Goal: Information Seeking & Learning: Understand process/instructions

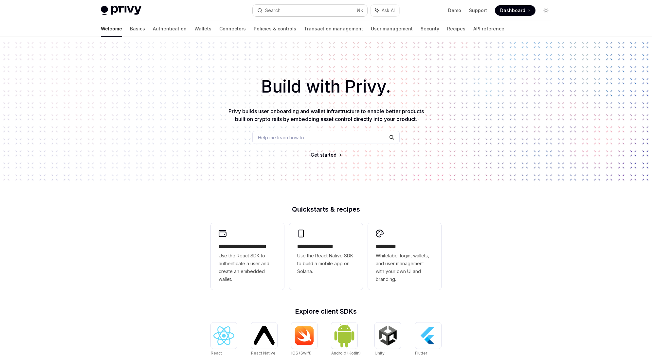
click at [298, 9] on button "Search... ⌘ K" at bounding box center [310, 11] width 115 height 12
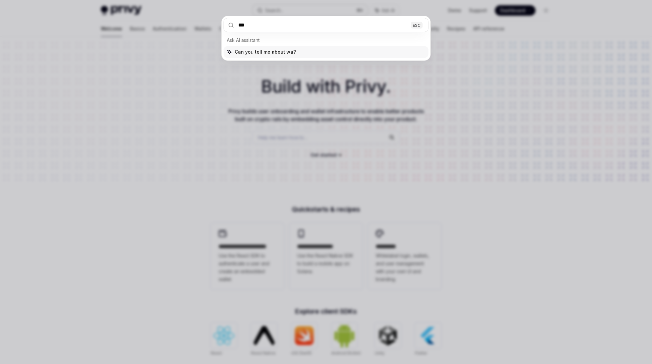
type input "****"
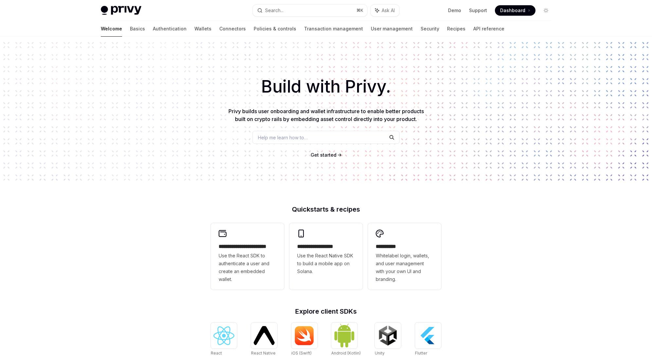
type textarea "*"
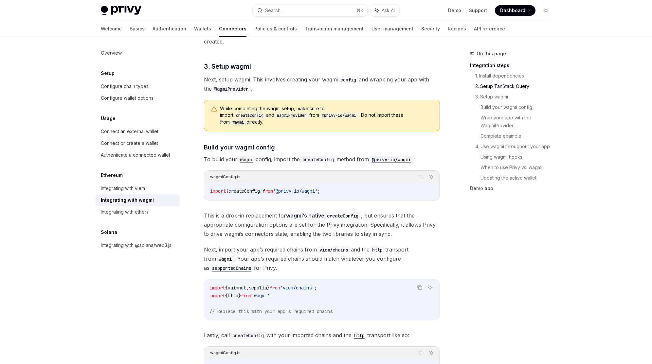
scroll to position [468, 0]
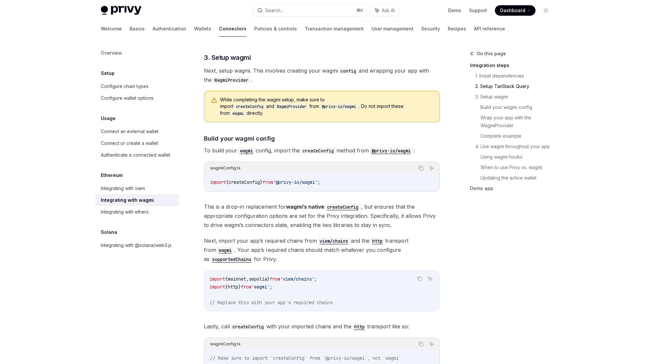
drag, startPoint x: 251, startPoint y: 174, endPoint x: 259, endPoint y: 177, distance: 8.6
click at [251, 179] on span "createConfig" at bounding box center [243, 182] width 31 height 6
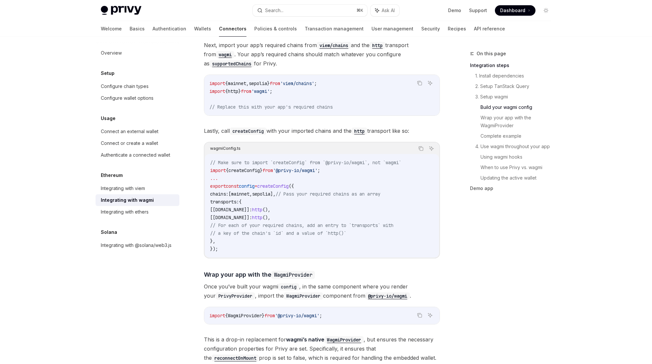
scroll to position [667, 0]
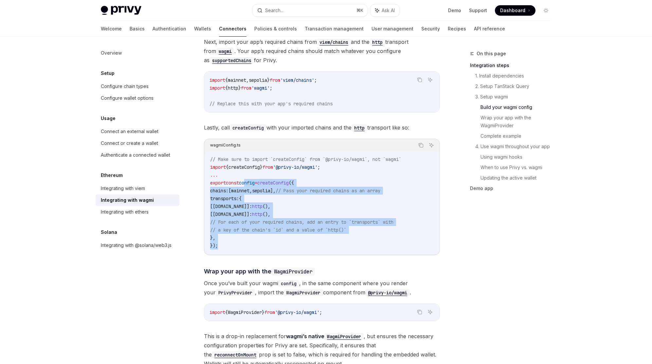
drag, startPoint x: 249, startPoint y: 178, endPoint x: 248, endPoint y: 238, distance: 59.9
click at [248, 238] on code "// Make sure to import `createConfig` from `@privy-io/wagmi`, not `wagmi` impor…" at bounding box center [321, 202] width 223 height 94
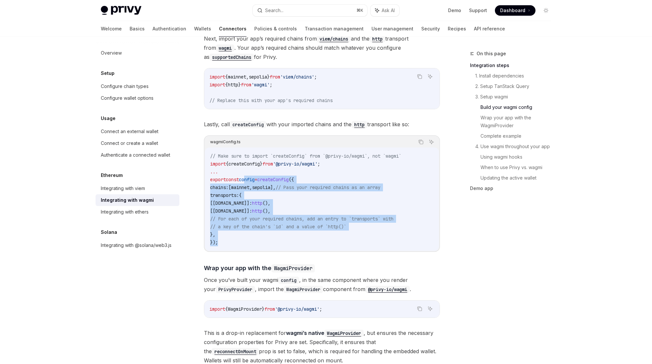
scroll to position [673, 0]
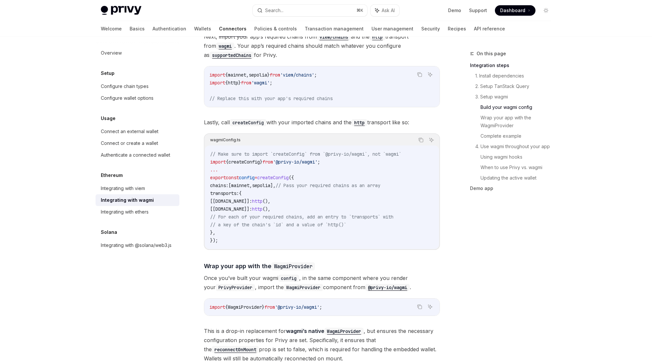
click at [252, 159] on span "createConfig" at bounding box center [243, 162] width 31 height 6
drag, startPoint x: 249, startPoint y: 154, endPoint x: 313, endPoint y: 157, distance: 64.2
click at [313, 159] on span "import { createConfig } from '@privy-io/wagmi' ;" at bounding box center [265, 162] width 110 height 6
drag, startPoint x: 309, startPoint y: 186, endPoint x: 313, endPoint y: 172, distance: 14.6
click at [312, 178] on code "// Make sure to import `createConfig` from `@privy-io/wagmi`, not `wagmi` impor…" at bounding box center [321, 197] width 223 height 94
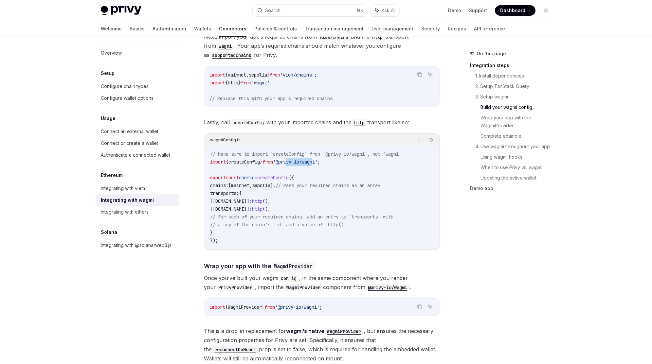
drag, startPoint x: 300, startPoint y: 156, endPoint x: 323, endPoint y: 156, distance: 22.2
click at [317, 159] on span "'@privy-io/wagmi'" at bounding box center [295, 162] width 44 height 6
copy span "ivy-io/wag"
drag, startPoint x: 248, startPoint y: 170, endPoint x: 261, endPoint y: 185, distance: 20.4
click at [253, 174] on code "// Make sure to import `createConfig` from `@privy-io/wagmi`, not `wagmi` impor…" at bounding box center [321, 197] width 223 height 94
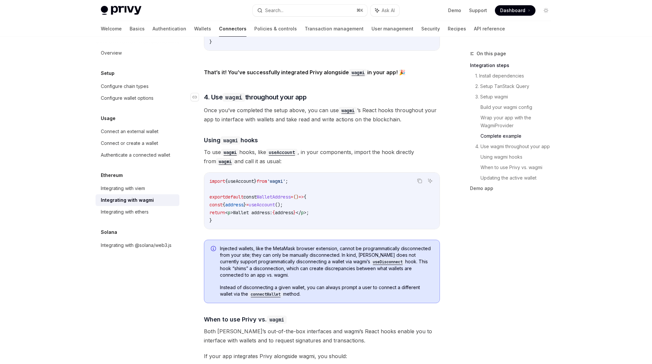
scroll to position [1392, 0]
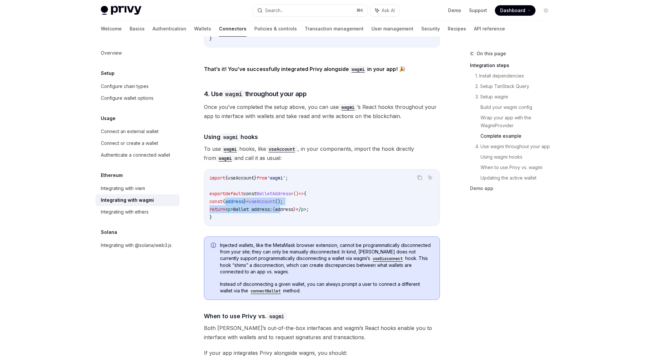
drag, startPoint x: 233, startPoint y: 198, endPoint x: 294, endPoint y: 203, distance: 60.7
click at [294, 203] on code "import { useAccount } from 'wagmi' ; export default const WalletAddress = () =>…" at bounding box center [321, 197] width 225 height 47
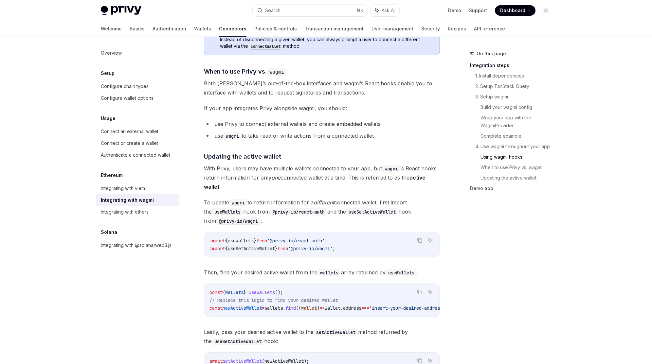
scroll to position [1643, 0]
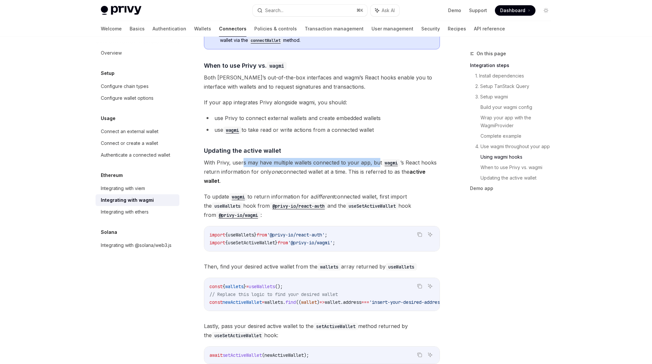
drag, startPoint x: 244, startPoint y: 160, endPoint x: 377, endPoint y: 161, distance: 133.2
click at [376, 161] on span "With Privy, users may have multiple wallets connected to your app, but wagmi ’s…" at bounding box center [322, 171] width 236 height 27
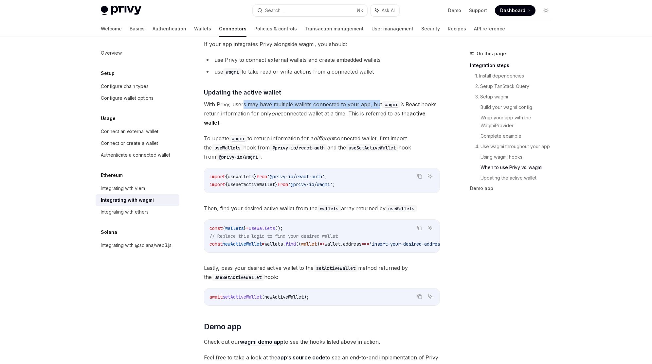
scroll to position [1702, 0]
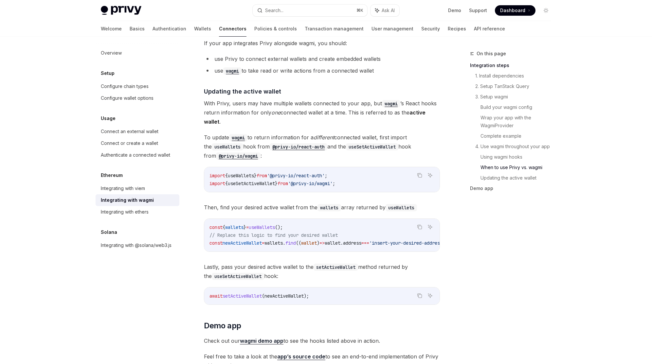
click at [326, 227] on code "const { wallets } = useWallets (); // Replace this logic to find your desired w…" at bounding box center [337, 235] width 256 height 24
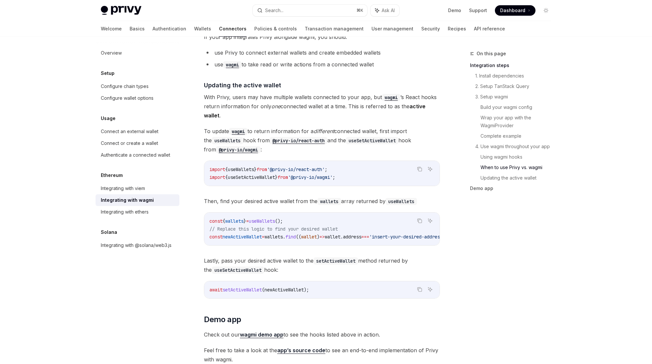
click at [327, 226] on span "// Replace this logic to find your desired wallet" at bounding box center [273, 229] width 128 height 6
click at [328, 222] on code "const { wallets } = useWallets (); // Replace this logic to find your desired w…" at bounding box center [337, 230] width 256 height 24
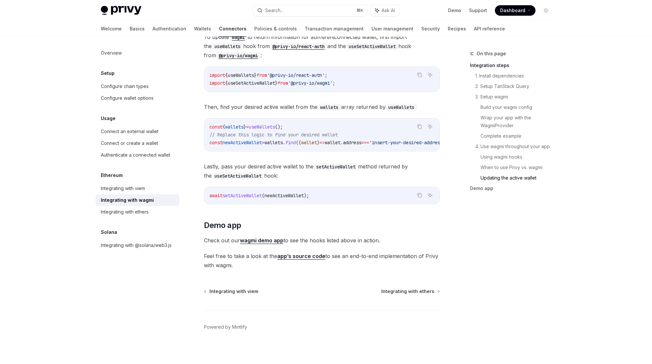
scroll to position [1803, 0]
click at [262, 240] on link "wagmi demo app" at bounding box center [262, 240] width 44 height 7
click at [330, 170] on span "Lastly, pass your desired active wallet to the setActiveWallet method returned …" at bounding box center [322, 171] width 236 height 18
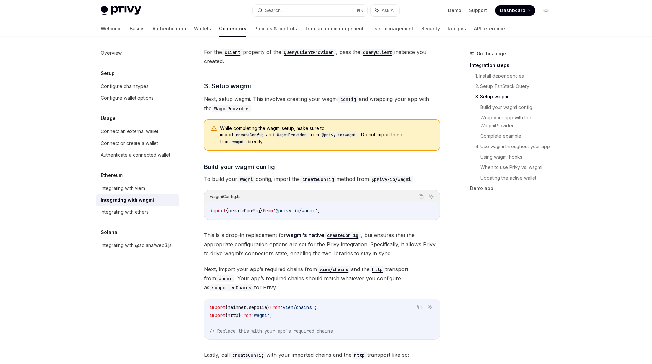
scroll to position [541, 0]
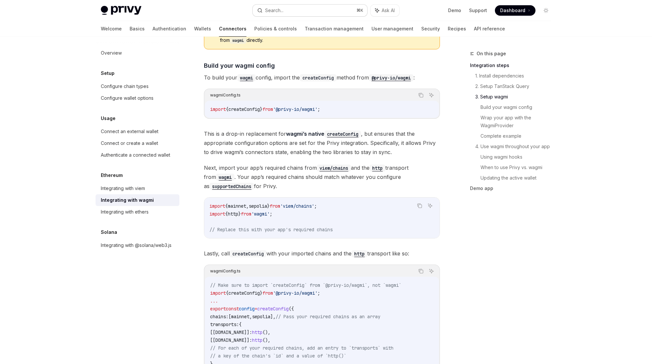
click at [333, 10] on button "Search... ⌘ K" at bounding box center [310, 11] width 115 height 12
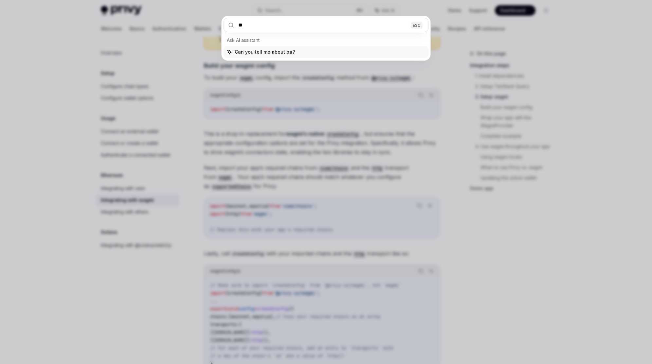
type input "*"
type input "*****"
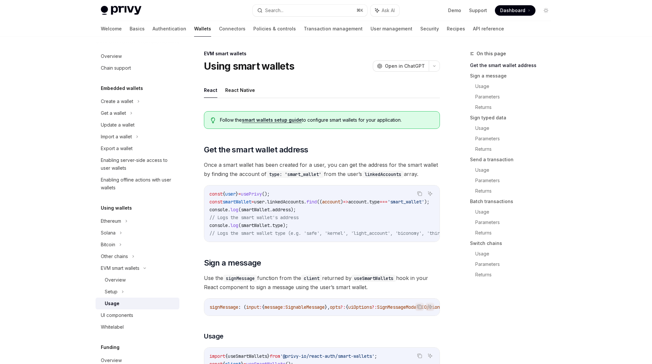
click at [296, 210] on span ");" at bounding box center [293, 210] width 5 height 6
click at [502, 205] on link "Batch transactions" at bounding box center [513, 201] width 86 height 10
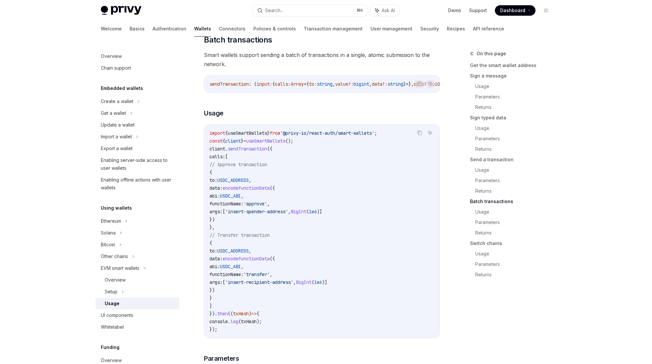
scroll to position [1346, 0]
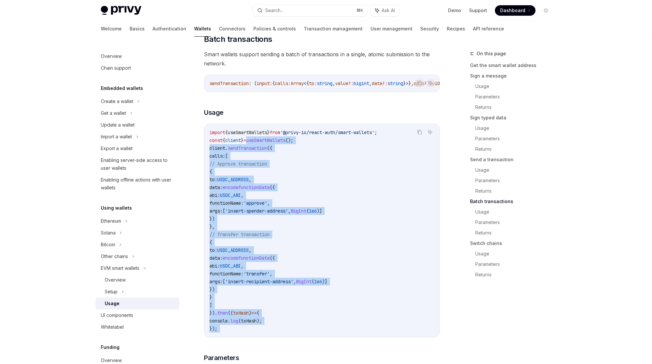
drag, startPoint x: 253, startPoint y: 160, endPoint x: 318, endPoint y: 355, distance: 205.6
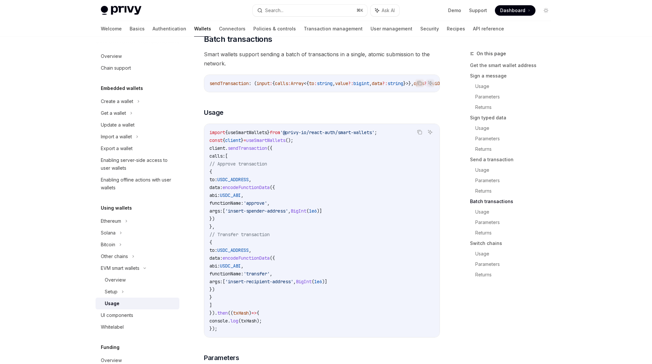
drag, startPoint x: 332, startPoint y: 327, endPoint x: 344, endPoint y: 311, distance: 19.6
click at [338, 322] on code "import { useSmartWallets } from '@privy-io/react-auth/smart-wallets' ; const { …" at bounding box center [321, 231] width 225 height 204
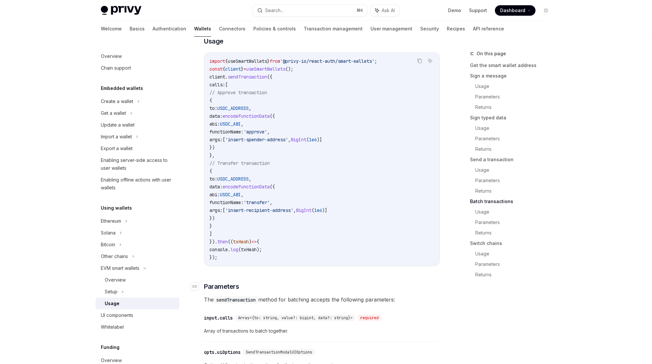
scroll to position [1418, 0]
click at [121, 91] on h5 "Embedded wallets" at bounding box center [122, 88] width 42 height 8
click at [126, 189] on div "Enabling offline actions with user wallets" at bounding box center [138, 184] width 75 height 16
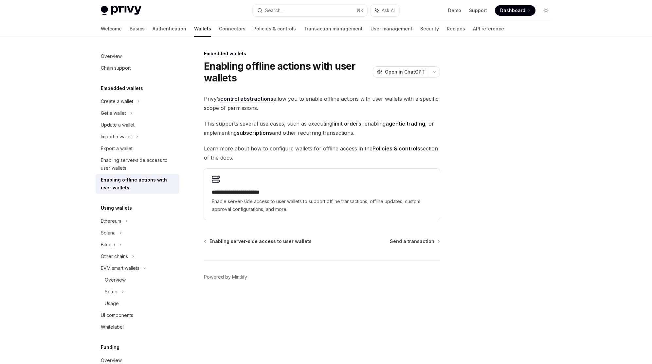
type textarea "*"
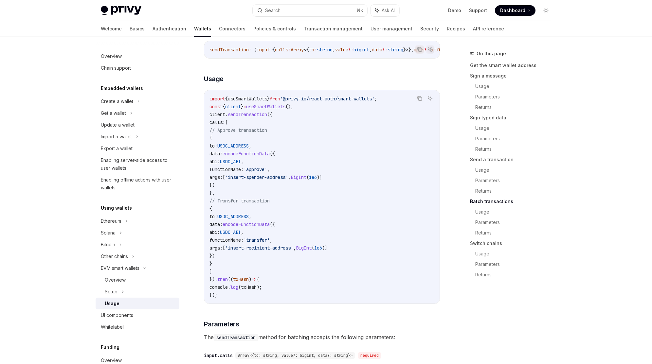
drag, startPoint x: 263, startPoint y: 131, endPoint x: 258, endPoint y: 292, distance: 161.7
click at [257, 292] on code "import { useSmartWallets } from '@privy-io/react-auth/smart-wallets' ; const { …" at bounding box center [321, 197] width 225 height 204
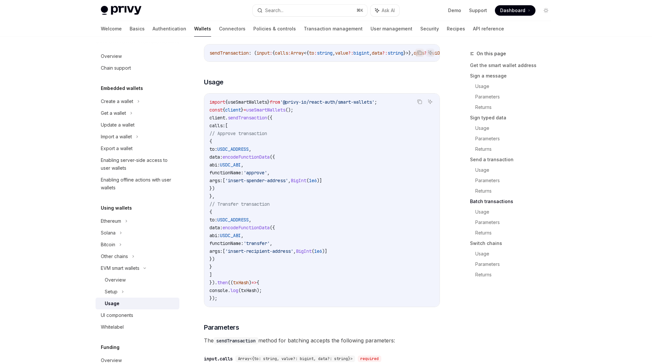
click at [258, 292] on code "import { useSmartWallets } from '@privy-io/react-auth/smart-wallets' ; const { …" at bounding box center [321, 200] width 225 height 204
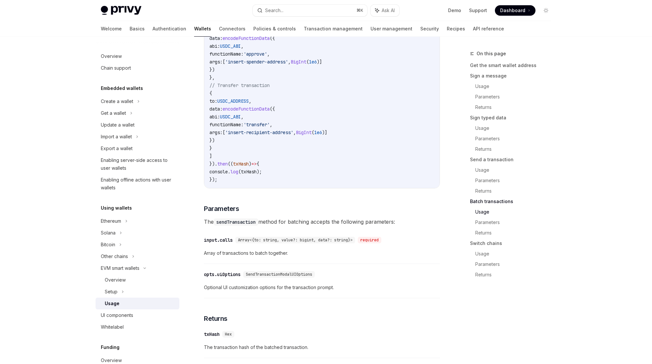
scroll to position [1496, 0]
drag, startPoint x: 218, startPoint y: 241, endPoint x: 236, endPoint y: 256, distance: 24.0
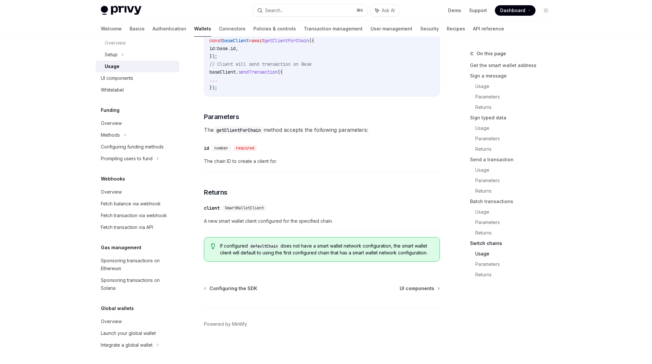
scroll to position [0, 0]
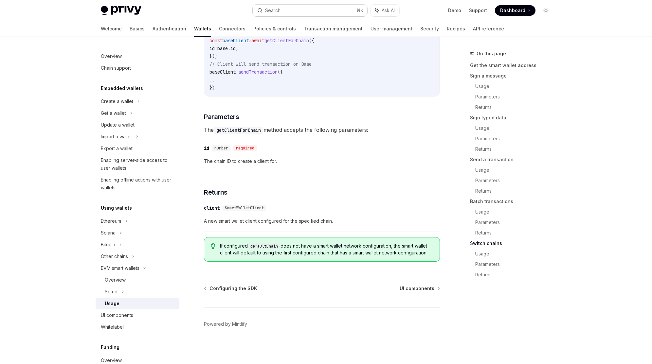
click at [325, 10] on button "Search... ⌘ K" at bounding box center [310, 11] width 115 height 12
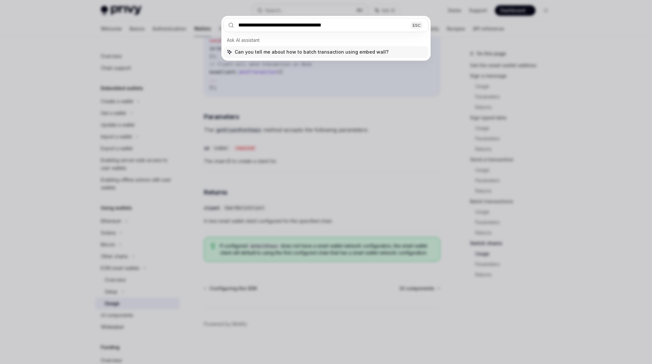
type input "**********"
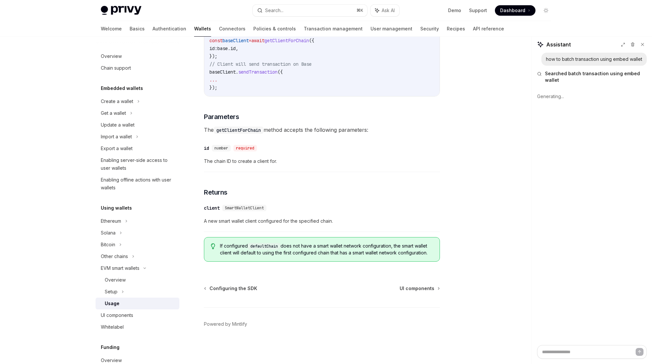
scroll to position [1950, 0]
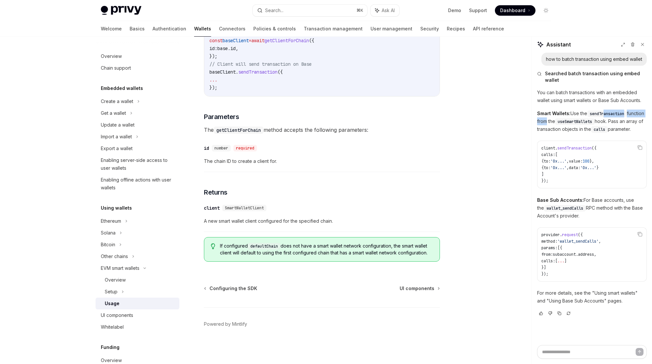
drag, startPoint x: 585, startPoint y: 117, endPoint x: 605, endPoint y: 116, distance: 19.7
click at [605, 116] on p "Smart Wallets: Use the sendTransaction function from the useSmartWallets hook. …" at bounding box center [592, 122] width 110 height 24
click at [605, 117] on code "sendTransaction" at bounding box center [607, 114] width 40 height 7
click at [628, 207] on p "Base Sub Accounts: For Base accounts, use the wallet_sendCalls RPC method with …" at bounding box center [592, 208] width 110 height 24
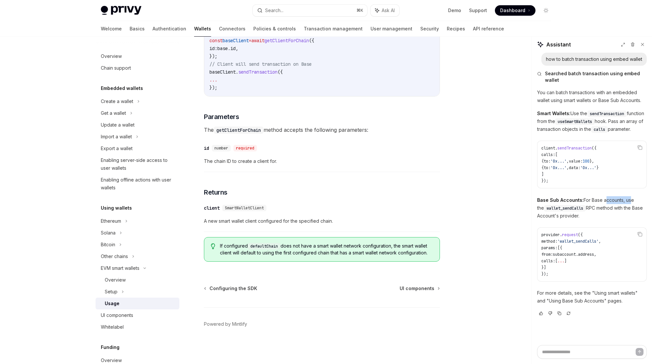
drag, startPoint x: 560, startPoint y: 273, endPoint x: 566, endPoint y: 241, distance: 32.6
click at [566, 241] on code "provider . request ({ method: 'wallet_sendCalls' , params: [{ from: subaccount …" at bounding box center [591, 255] width 101 height 46
click at [557, 251] on span "params:" at bounding box center [549, 247] width 16 height 5
drag, startPoint x: 548, startPoint y: 243, endPoint x: 581, endPoint y: 262, distance: 38.5
click at [580, 262] on code "provider . request ({ method: 'wallet_sendCalls' , params: [{ from: subaccount …" at bounding box center [591, 255] width 101 height 46
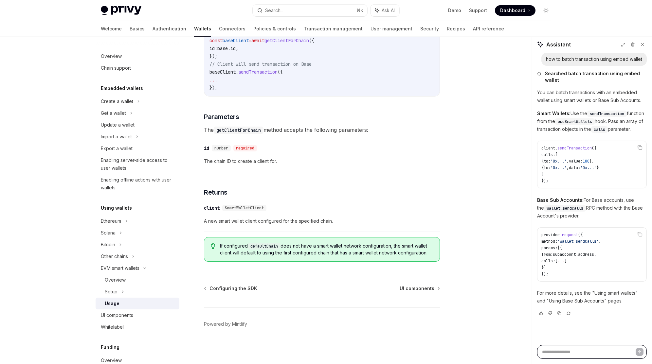
click at [579, 353] on textarea at bounding box center [592, 352] width 110 height 14
drag, startPoint x: 551, startPoint y: 223, endPoint x: 533, endPoint y: 224, distance: 17.7
click at [533, 224] on div "how to batch transaction using embed wallet Searched batch transaction using em…" at bounding box center [592, 199] width 120 height 292
drag, startPoint x: 538, startPoint y: 224, endPoint x: 518, endPoint y: 230, distance: 20.2
click at [536, 224] on div "how to batch transaction using embed wallet Searched batch transaction using em…" at bounding box center [592, 199] width 120 height 292
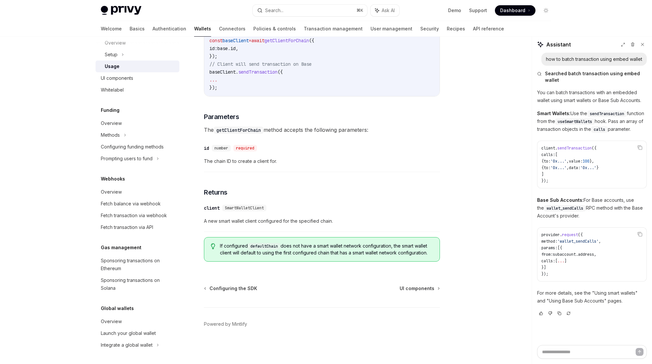
scroll to position [1941, 0]
drag, startPoint x: 576, startPoint y: 161, endPoint x: 571, endPoint y: 162, distance: 5.6
click at [572, 162] on code "client . sendTransaction ({ calls: [ { to: '0x...' , value: 100 }, { to: '0x...…" at bounding box center [591, 164] width 101 height 39
drag, startPoint x: 567, startPoint y: 158, endPoint x: 575, endPoint y: 169, distance: 13.3
click at [573, 172] on code "client . sendTransaction ({ calls: [ { to: '0x...' , value: 100 }, { to: '0x...…" at bounding box center [591, 164] width 101 height 39
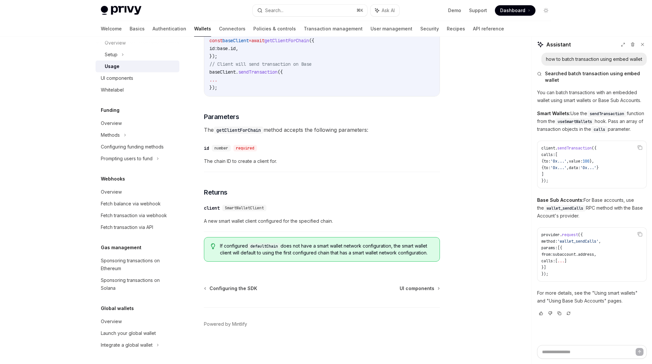
click at [566, 164] on span "'0x...'" at bounding box center [558, 161] width 16 height 5
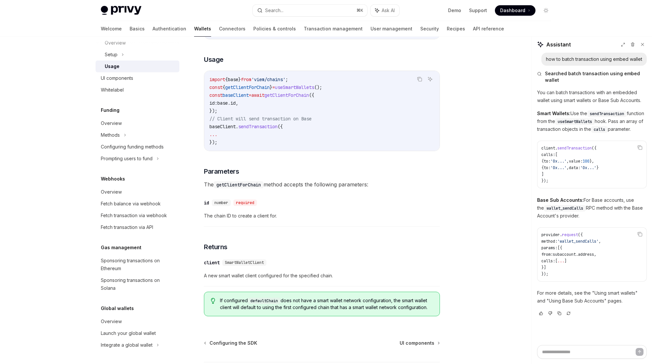
scroll to position [1860, 0]
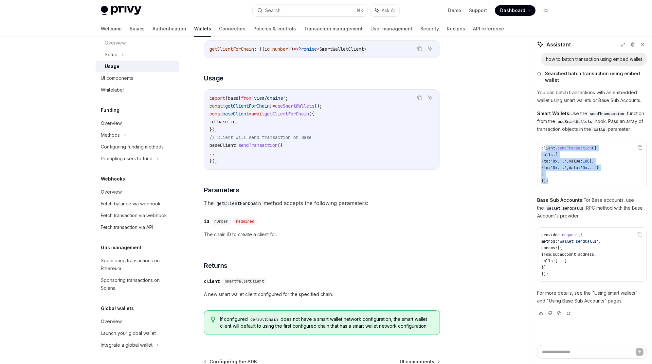
drag, startPoint x: 545, startPoint y: 155, endPoint x: 514, endPoint y: 191, distance: 47.7
click at [580, 184] on code "client . sendTransaction ({ calls: [ { to: '0x...' , value: 100 }, { to: '0x...…" at bounding box center [591, 164] width 101 height 39
drag, startPoint x: 302, startPoint y: 145, endPoint x: 303, endPoint y: 135, distance: 9.8
click at [302, 144] on code "import { base } from 'viem/chains' ; const { getClientForChain } = useSmartWall…" at bounding box center [321, 129] width 225 height 71
drag, startPoint x: 309, startPoint y: 124, endPoint x: 308, endPoint y: 117, distance: 7.3
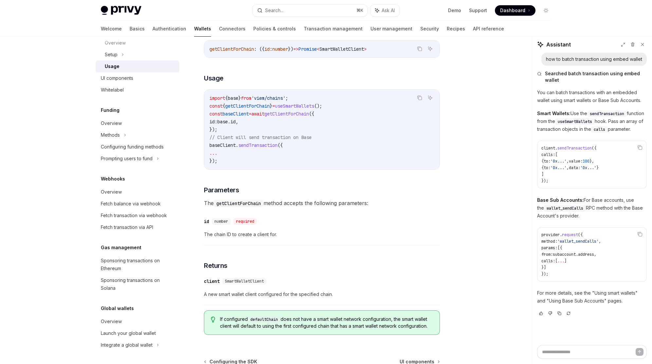
click at [309, 109] on span "useSmartWallets" at bounding box center [294, 106] width 39 height 6
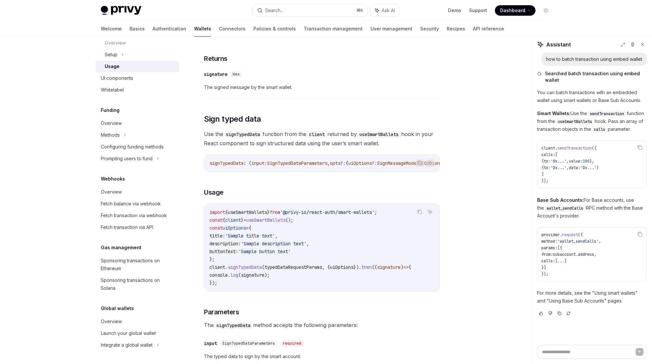
scroll to position [0, 0]
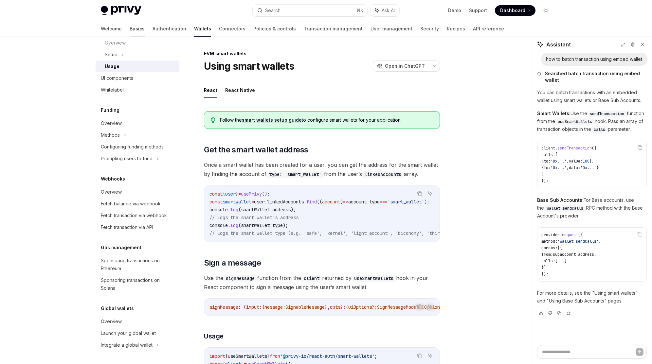
click at [130, 27] on link "Basics" at bounding box center [137, 29] width 15 height 16
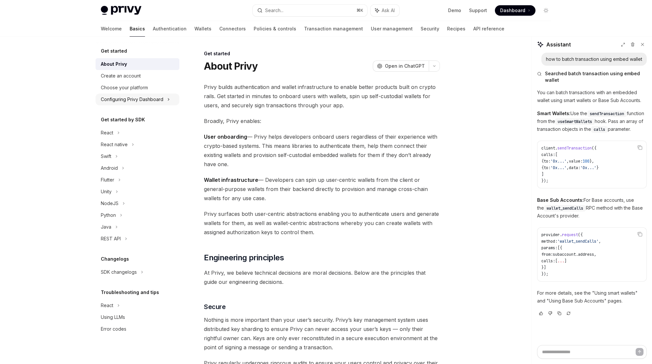
click at [130, 95] on div "Configuring Privy Dashboard" at bounding box center [138, 100] width 84 height 12
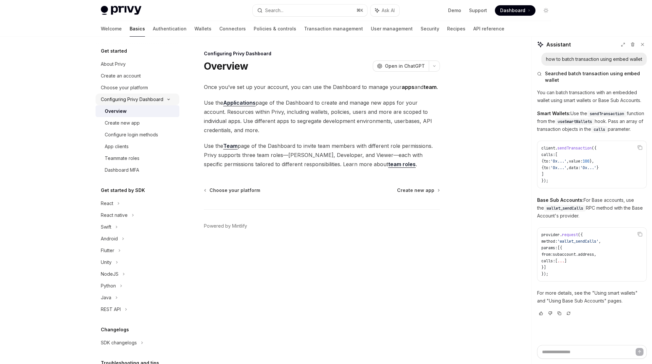
click at [130, 95] on div "Configuring Privy Dashboard" at bounding box center [138, 100] width 84 height 12
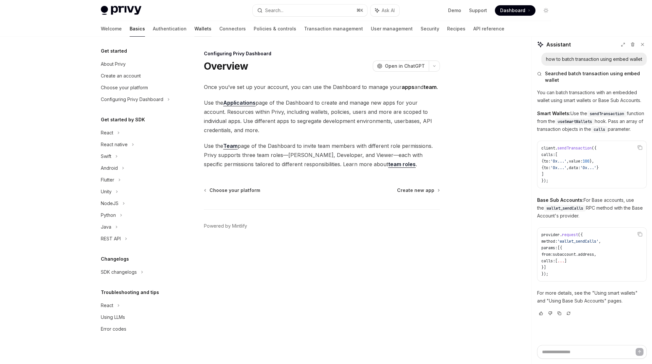
click at [194, 29] on link "Wallets" at bounding box center [202, 29] width 17 height 16
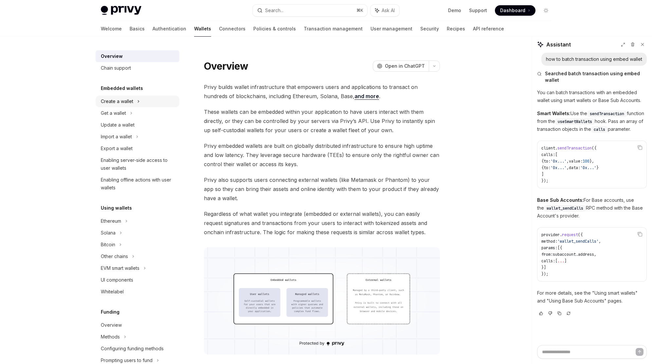
click at [106, 102] on div "Create a wallet" at bounding box center [117, 101] width 32 height 8
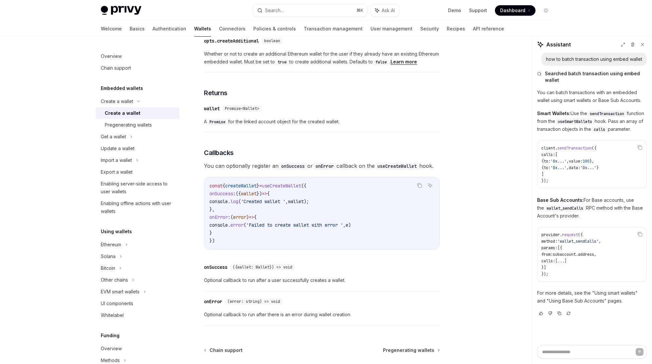
scroll to position [383, 0]
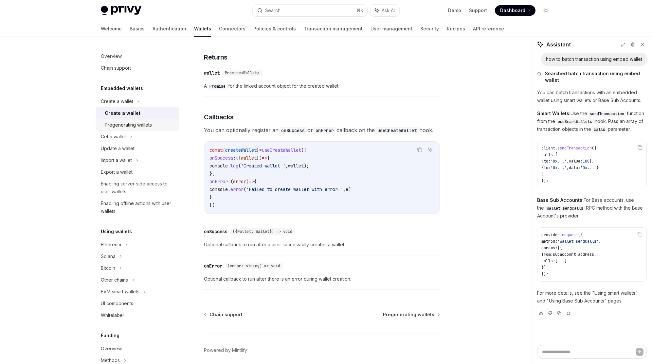
click at [137, 127] on div "Pregenerating wallets" at bounding box center [128, 125] width 47 height 8
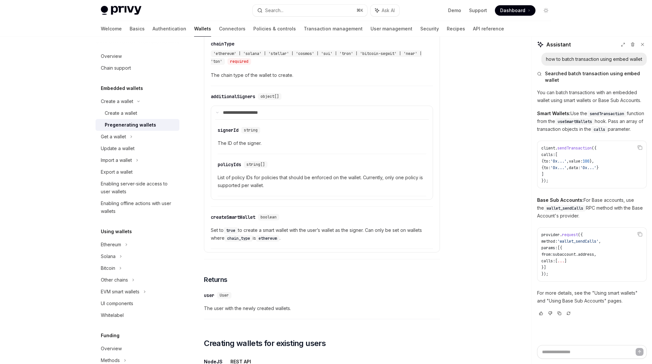
scroll to position [545, 0]
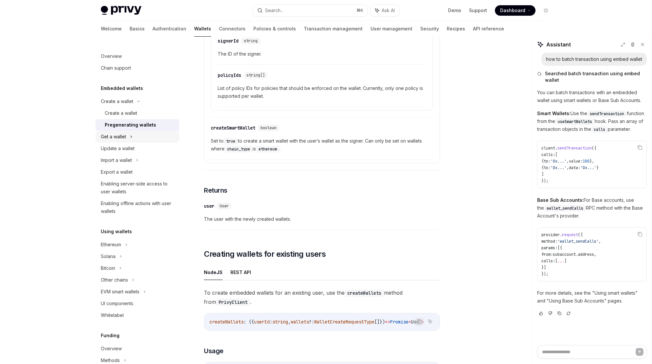
click at [135, 139] on div "Get a wallet" at bounding box center [138, 137] width 84 height 12
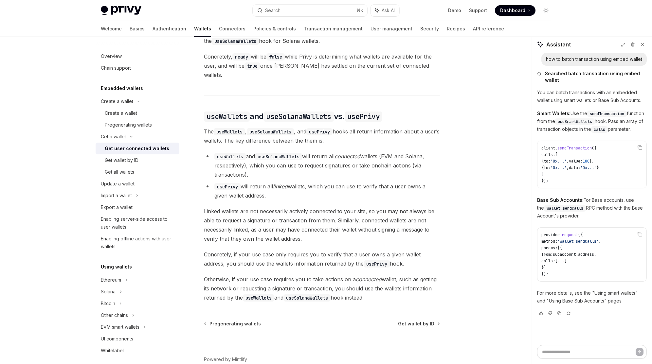
scroll to position [521, 0]
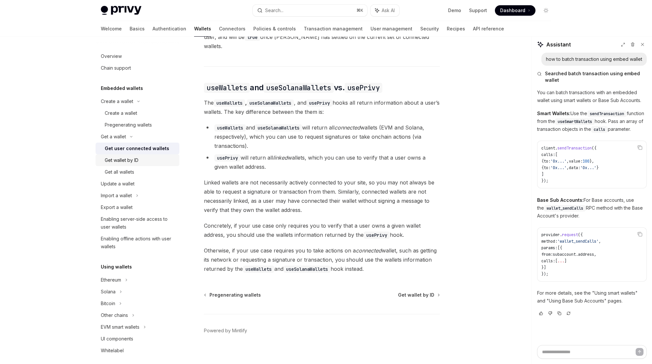
click at [152, 163] on div "Get wallet by ID" at bounding box center [140, 160] width 71 height 8
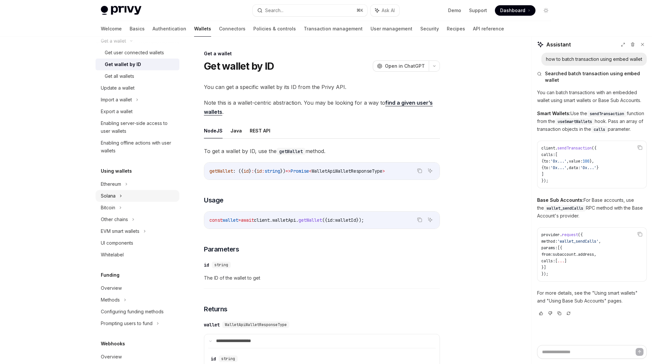
scroll to position [97, 0]
click at [144, 11] on div "Ethereum" at bounding box center [138, 5] width 84 height 12
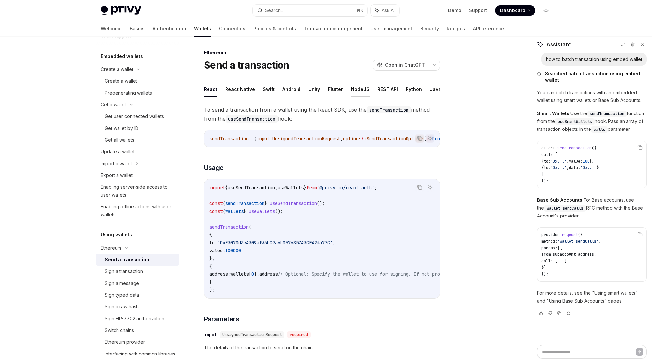
click at [351, 87] on button "NodeJS" at bounding box center [360, 88] width 19 height 15
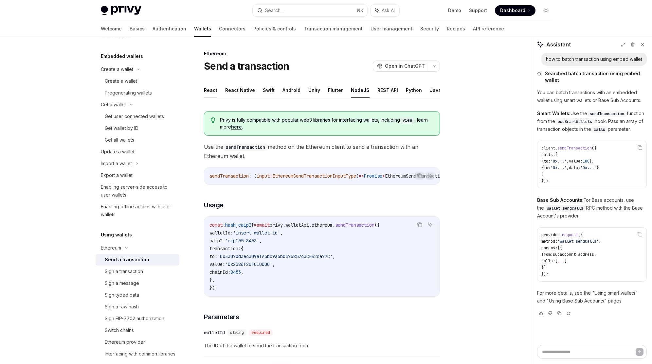
click at [213, 88] on button "React" at bounding box center [210, 89] width 13 height 15
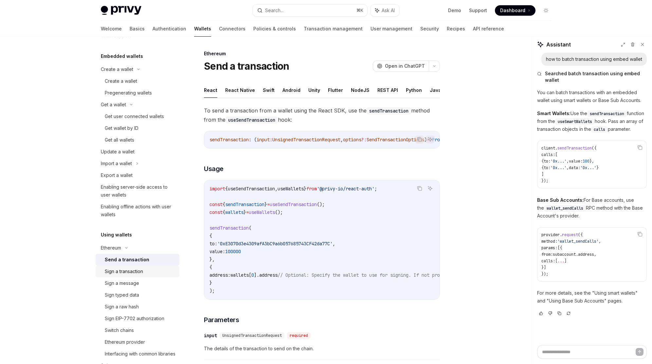
click at [140, 274] on div "Sign a transaction" at bounding box center [124, 272] width 38 height 8
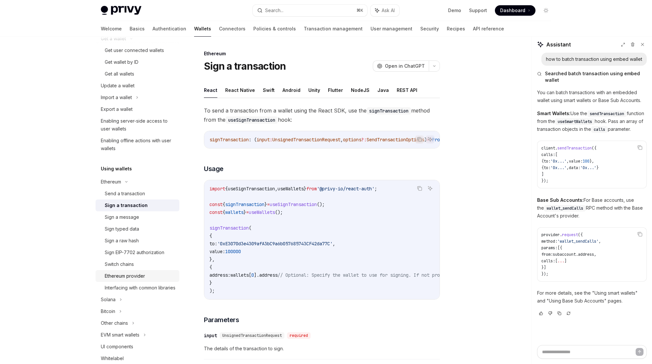
scroll to position [97, 0]
click at [140, 274] on div "Ethereum provider" at bounding box center [125, 278] width 40 height 8
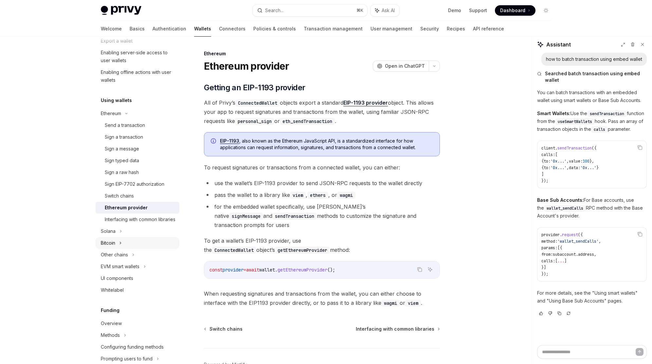
scroll to position [168, 0]
click at [127, 269] on div "EVM smart wallets" at bounding box center [138, 266] width 84 height 12
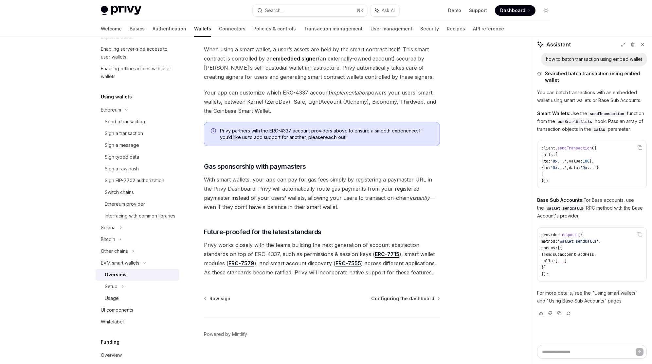
scroll to position [420, 0]
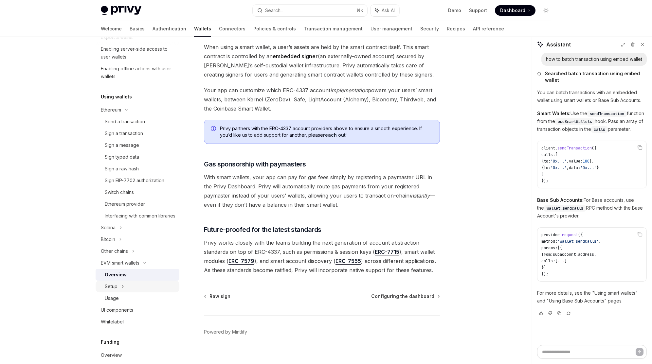
click at [117, 291] on div "Setup" at bounding box center [111, 287] width 13 height 8
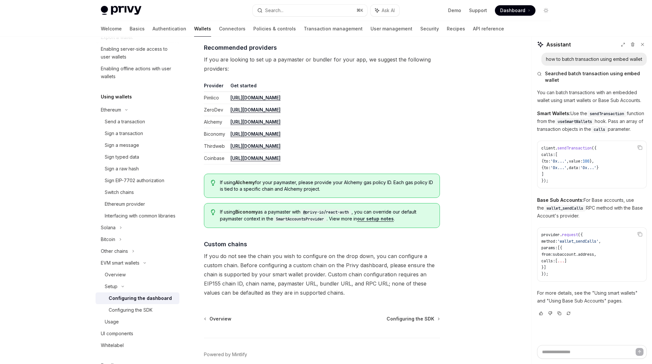
scroll to position [791, 0]
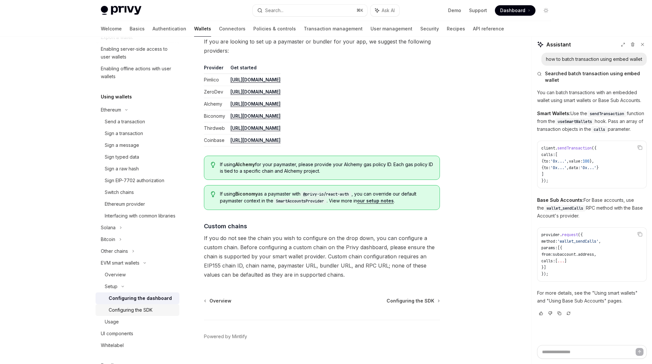
click at [129, 314] on div "Configuring the SDK" at bounding box center [131, 310] width 44 height 8
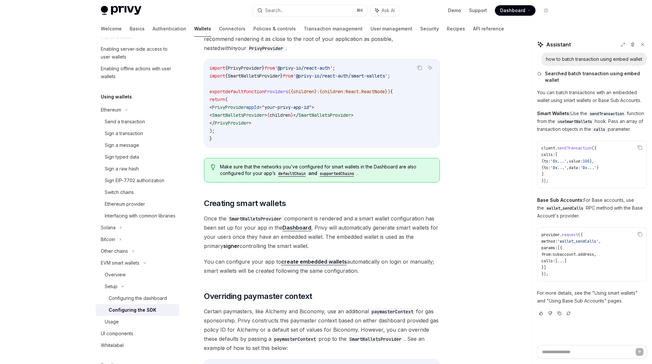
scroll to position [251, 0]
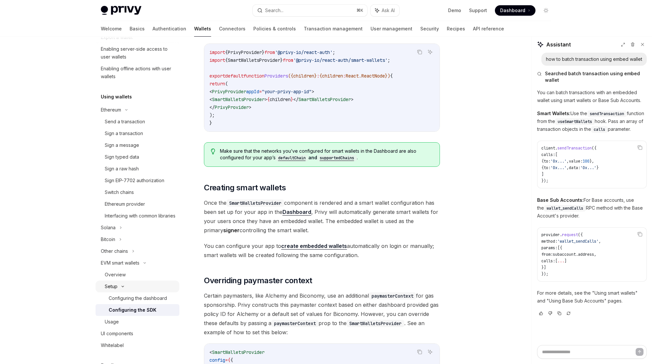
click at [112, 291] on div "Setup" at bounding box center [111, 287] width 13 height 8
click at [118, 300] on link "Configuring the dashboard" at bounding box center [138, 298] width 84 height 12
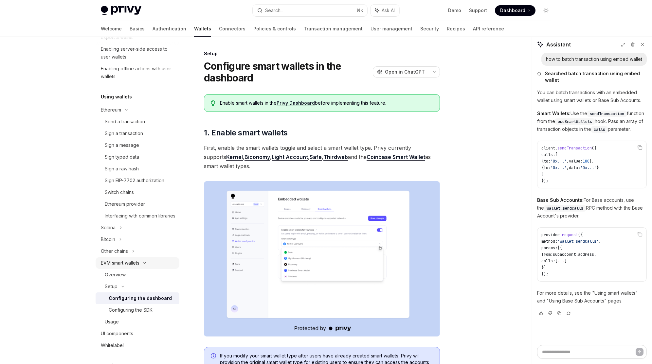
click at [119, 267] on div "EVM smart wallets" at bounding box center [120, 263] width 39 height 8
click at [119, 279] on div "Overview" at bounding box center [115, 275] width 21 height 8
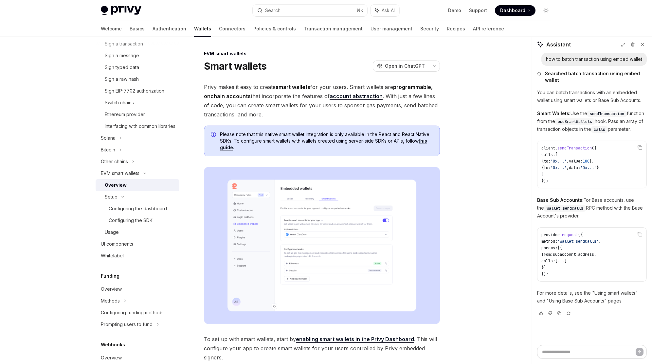
scroll to position [260, 0]
click at [114, 236] on div "Usage" at bounding box center [112, 232] width 14 height 8
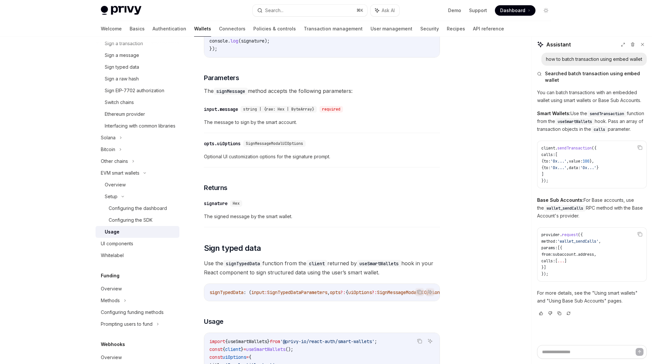
scroll to position [379, 0]
click at [119, 177] on div "EVM smart wallets" at bounding box center [120, 173] width 39 height 8
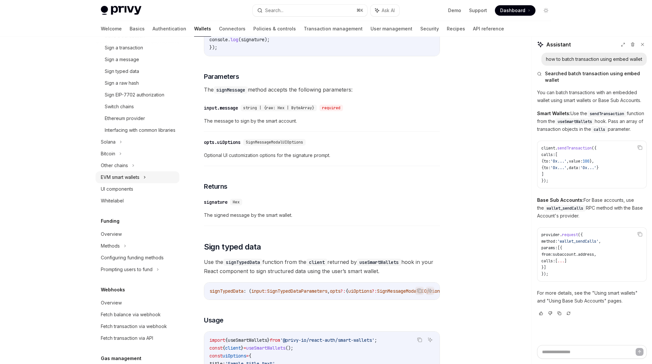
scroll to position [257, 0]
click at [115, 180] on div "EVM smart wallets" at bounding box center [120, 176] width 39 height 8
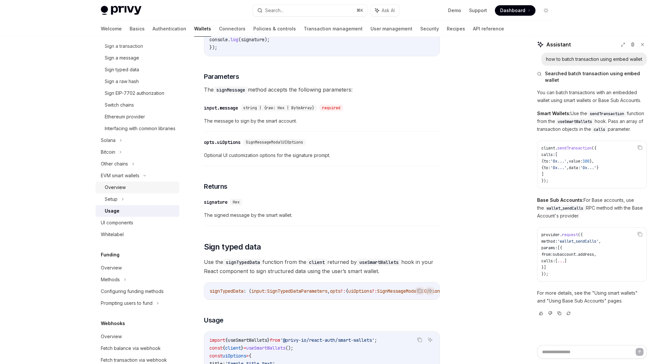
click at [115, 191] on div "Overview" at bounding box center [115, 188] width 21 height 8
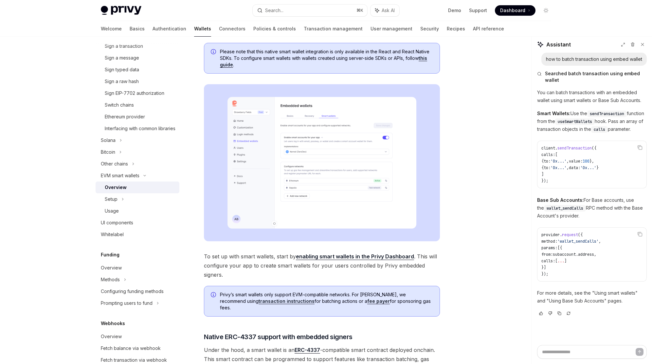
scroll to position [82, 0]
click at [384, 290] on div "Privy’s smart wallets only support EVM-compatible networks. For Solana, we reco…" at bounding box center [322, 302] width 236 height 31
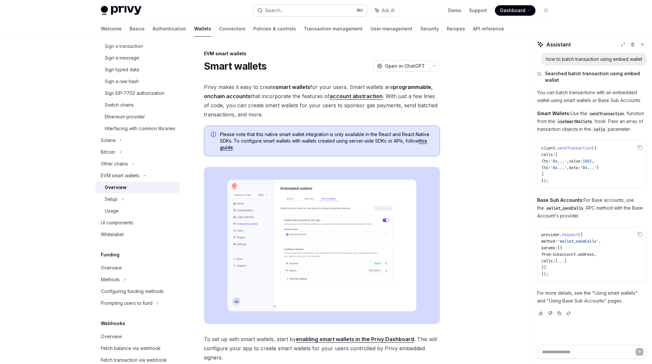
drag, startPoint x: 337, startPoint y: 69, endPoint x: 265, endPoint y: 8, distance: 94.2
click at [335, 67] on div "Smart wallets OpenAI Open in ChatGPT" at bounding box center [322, 66] width 236 height 12
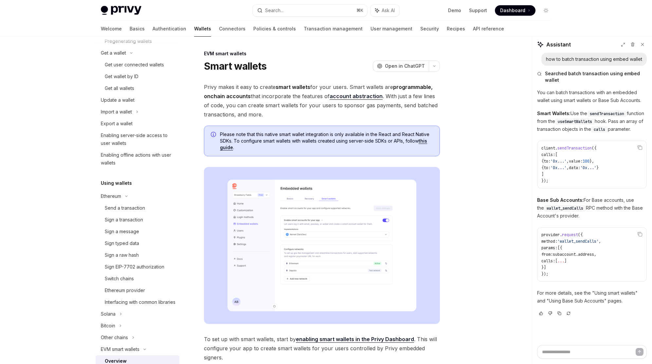
scroll to position [97, 0]
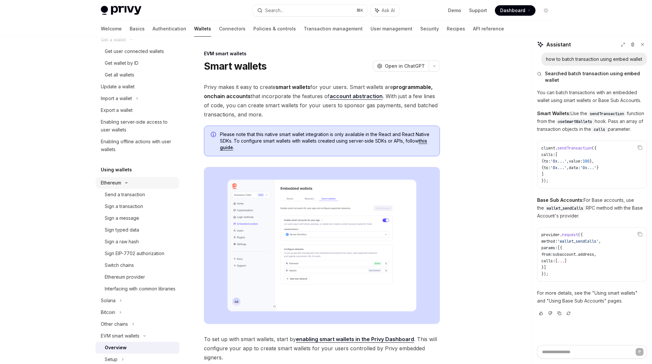
click at [134, 6] on icon at bounding box center [138, 4] width 8 height 3
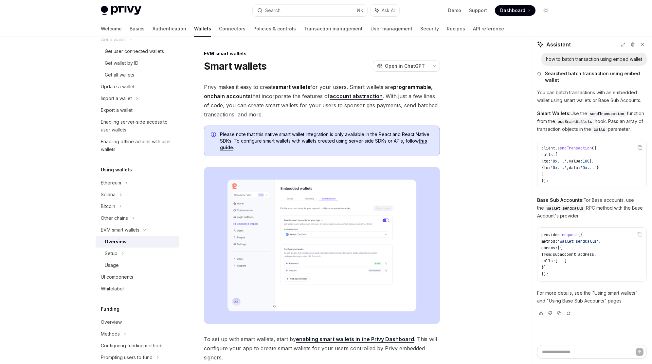
drag, startPoint x: 238, startPoint y: 117, endPoint x: 240, endPoint y: 75, distance: 42.0
click at [238, 114] on span "Privy makes it easy to create smart wallets for your users. Smart wallets are p…" at bounding box center [322, 100] width 236 height 37
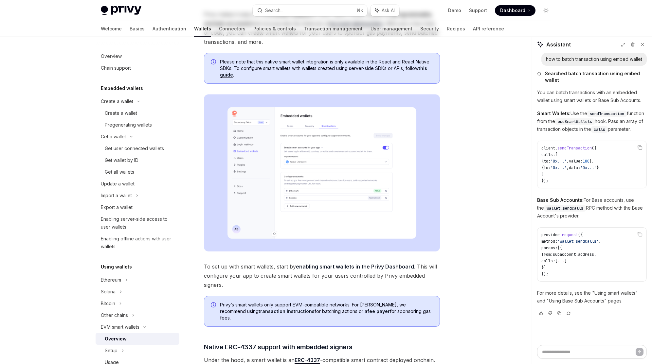
scroll to position [106, 0]
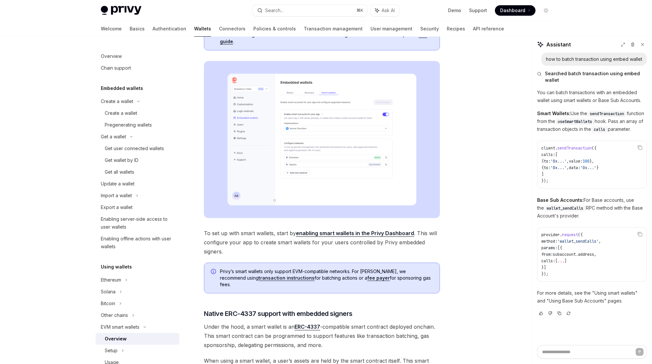
click at [318, 126] on img at bounding box center [322, 139] width 236 height 157
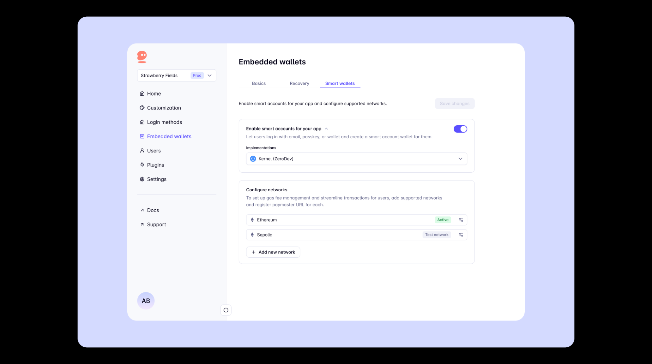
click at [44, 123] on div at bounding box center [326, 182] width 652 height 364
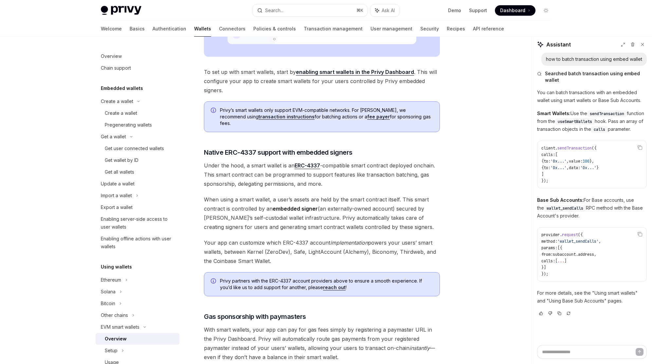
scroll to position [270, 0]
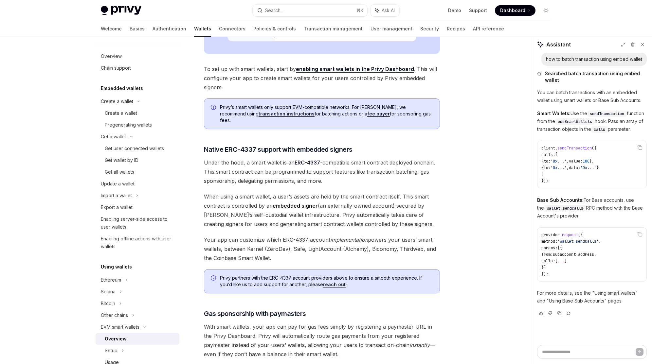
drag, startPoint x: 240, startPoint y: 157, endPoint x: 286, endPoint y: 157, distance: 45.8
click at [285, 158] on span "Under the hood, a smart wallet is an ERC-4337 -compatible smart contract deploy…" at bounding box center [322, 171] width 236 height 27
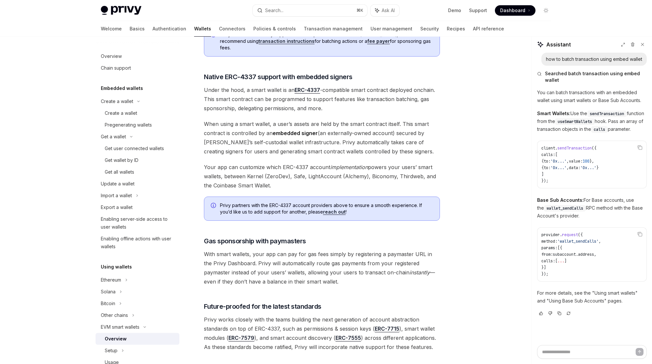
scroll to position [371, 0]
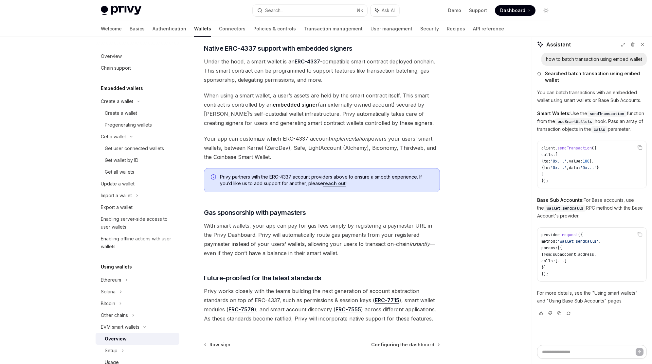
drag, startPoint x: 269, startPoint y: 168, endPoint x: 355, endPoint y: 172, distance: 85.8
click at [364, 174] on span "Privy partners with the ERC-4337 account providers above to ensure a smooth exp…" at bounding box center [326, 180] width 213 height 13
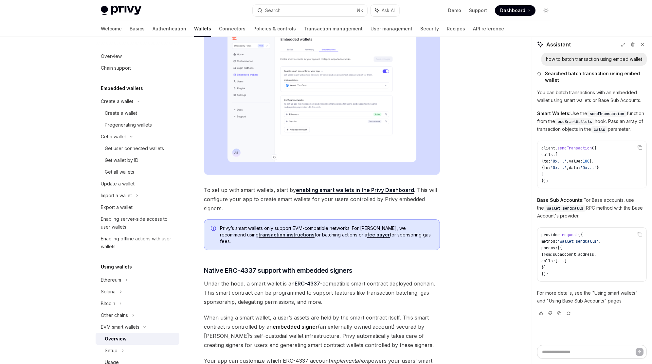
scroll to position [157, 0]
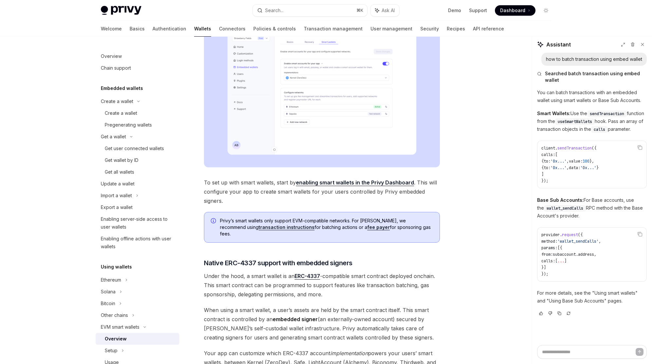
drag, startPoint x: 242, startPoint y: 184, endPoint x: 320, endPoint y: 185, distance: 78.2
click at [274, 183] on span "To set up with smart wallets, start by enabling smart wallets in the Privy Dash…" at bounding box center [322, 191] width 236 height 27
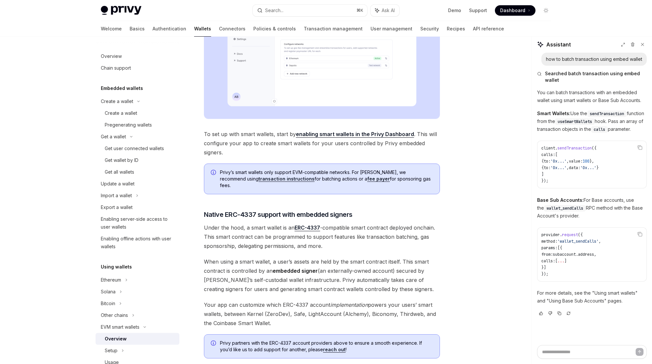
scroll to position [208, 0]
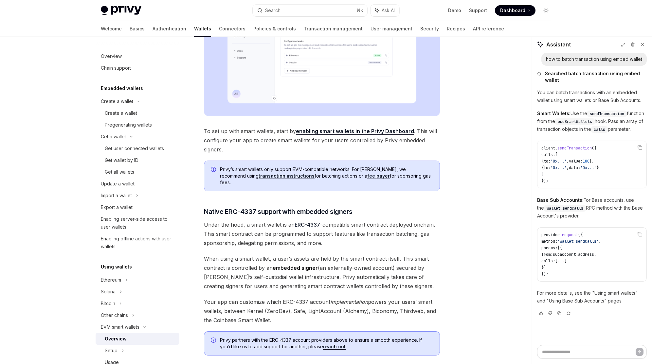
drag, startPoint x: 329, startPoint y: 169, endPoint x: 347, endPoint y: 175, distance: 19.4
click at [352, 170] on span "Privy’s smart wallets only support EVM-compatible networks. For Solana, we reco…" at bounding box center [326, 176] width 213 height 20
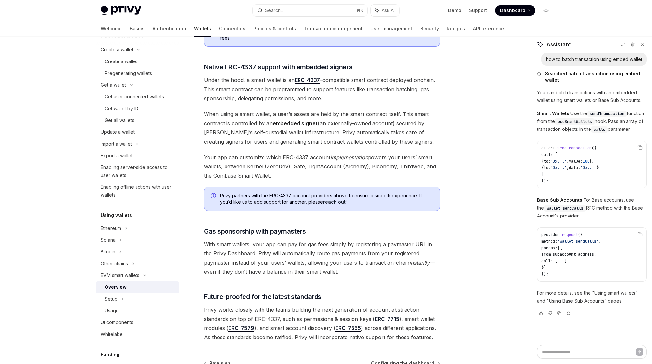
scroll to position [365, 0]
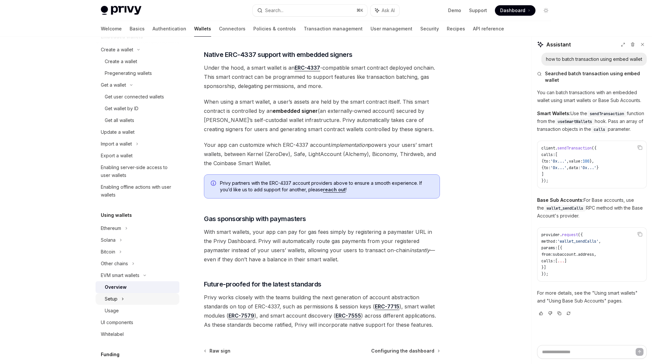
click at [122, 298] on icon at bounding box center [122, 299] width 1 height 2
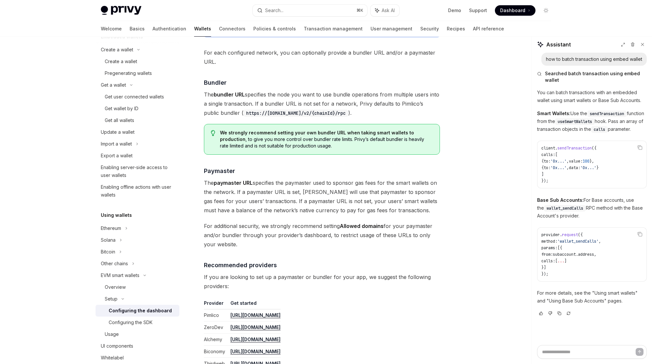
scroll to position [564, 0]
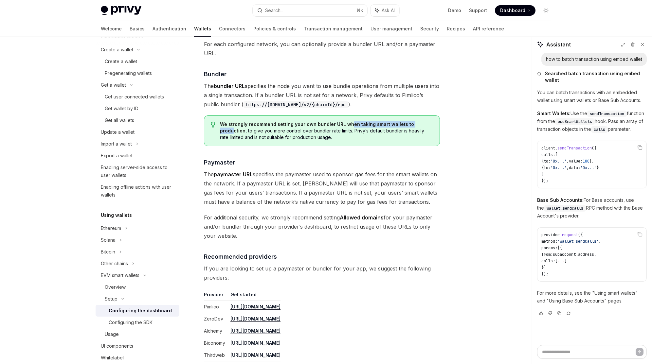
drag, startPoint x: 375, startPoint y: 125, endPoint x: 402, endPoint y: 125, distance: 27.5
click at [414, 124] on strong "We strongly recommend setting your own bundler URL when taking smart wallets to…" at bounding box center [317, 127] width 194 height 12
drag, startPoint x: 249, startPoint y: 132, endPoint x: 315, endPoint y: 131, distance: 66.1
click at [315, 131] on span "We strongly recommend setting your own bundler URL when taking smart wallets to…" at bounding box center [326, 131] width 213 height 20
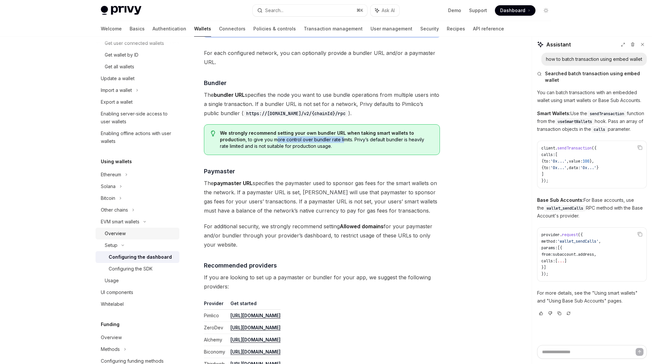
scroll to position [114, 0]
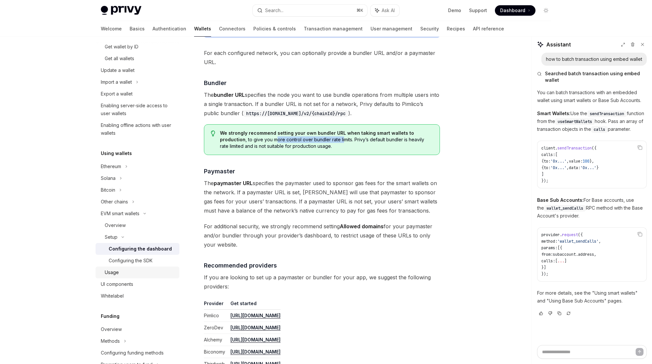
click at [121, 271] on div "Usage" at bounding box center [140, 273] width 71 height 8
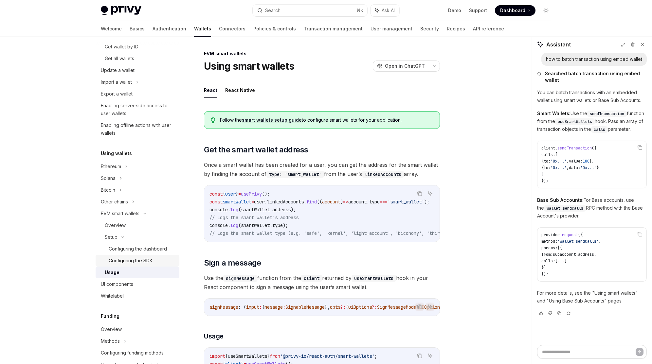
click at [128, 261] on div "Configuring the SDK" at bounding box center [131, 261] width 44 height 8
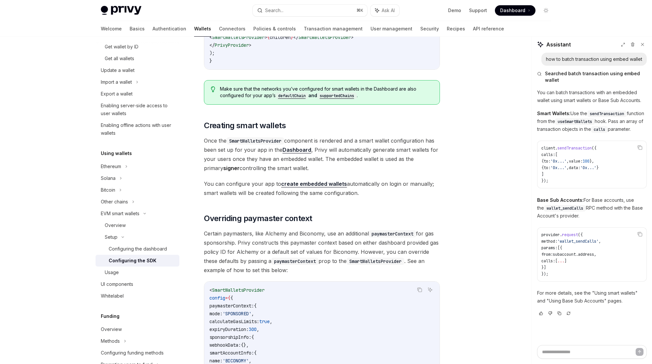
scroll to position [319, 0]
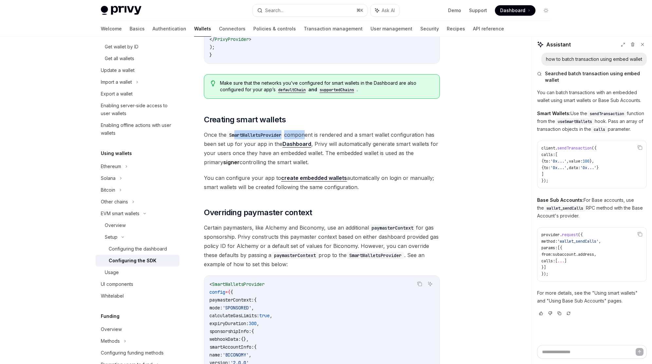
drag, startPoint x: 241, startPoint y: 134, endPoint x: 312, endPoint y: 136, distance: 70.4
click at [308, 134] on span "Once the SmartWalletsProvider component is rendered and a smart wallet configur…" at bounding box center [322, 148] width 236 height 37
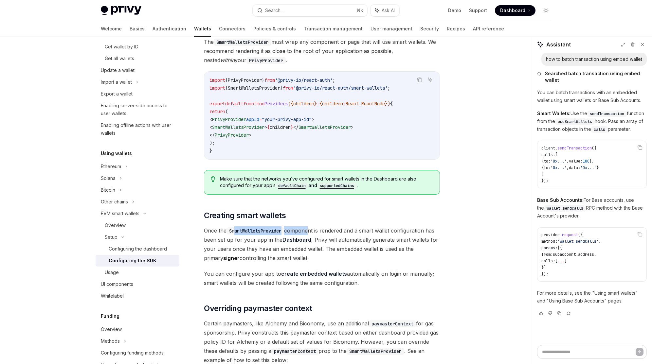
scroll to position [181, 0]
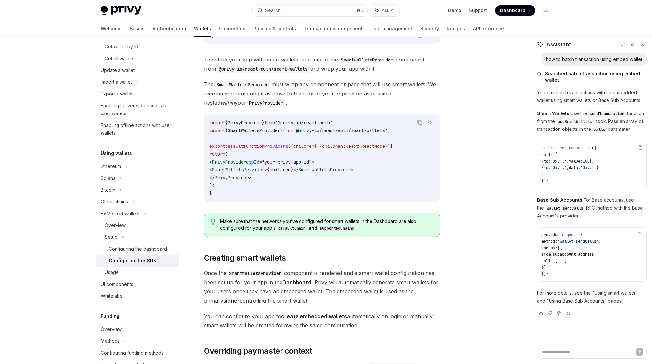
click at [259, 163] on span "appId" at bounding box center [252, 162] width 13 height 6
click at [255, 168] on span "SmartWalletsProvider" at bounding box center [238, 170] width 52 height 6
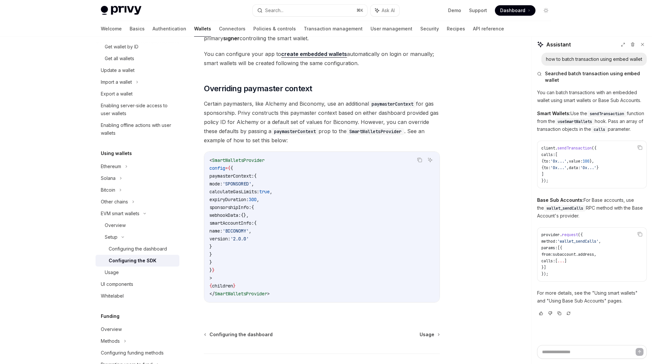
scroll to position [446, 0]
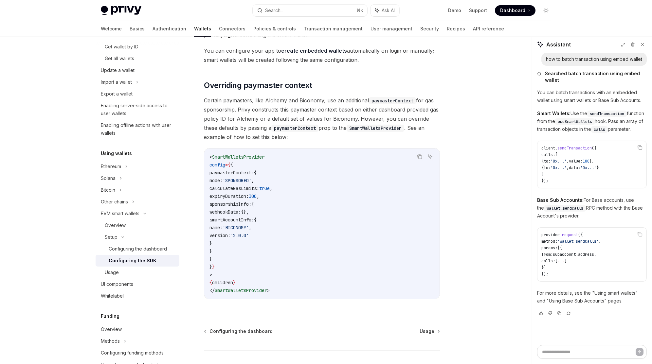
drag, startPoint x: 241, startPoint y: 252, endPoint x: 246, endPoint y: 198, distance: 54.5
click at [226, 191] on code "< SmartWalletsProvider config = { { paymasterContext: { mode: 'SPONSORED' , cal…" at bounding box center [321, 223] width 225 height 141
click at [340, 258] on code "< SmartWalletsProvider config = { { paymasterContext: { mode: 'SPONSORED' , cal…" at bounding box center [321, 223] width 225 height 141
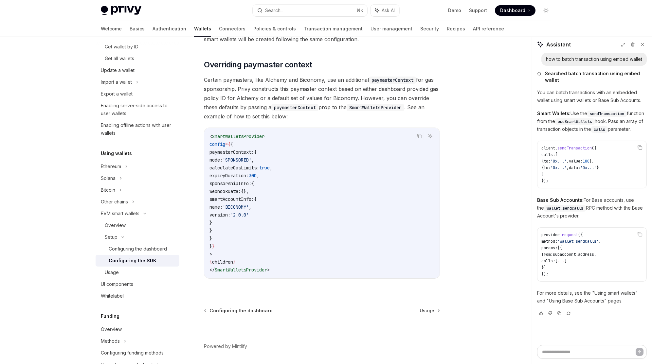
scroll to position [489, 0]
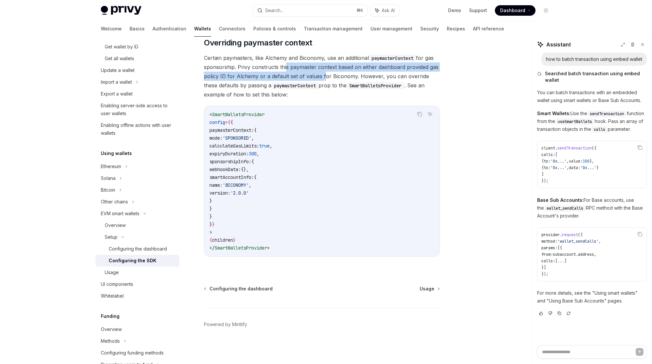
drag, startPoint x: 282, startPoint y: 66, endPoint x: 321, endPoint y: 77, distance: 40.5
click at [321, 77] on span "Certain paymasters, like Alchemy and Biconomy, use an additional paymasterConte…" at bounding box center [322, 76] width 236 height 46
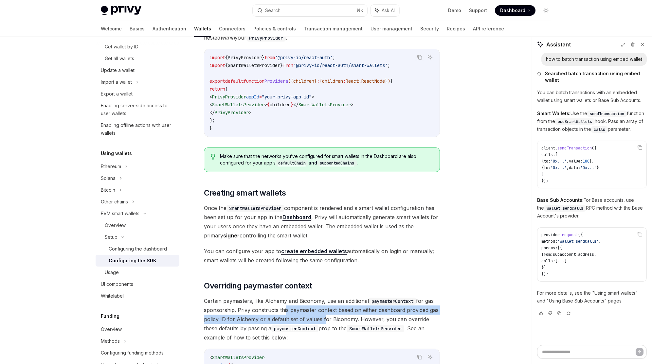
scroll to position [244, 0]
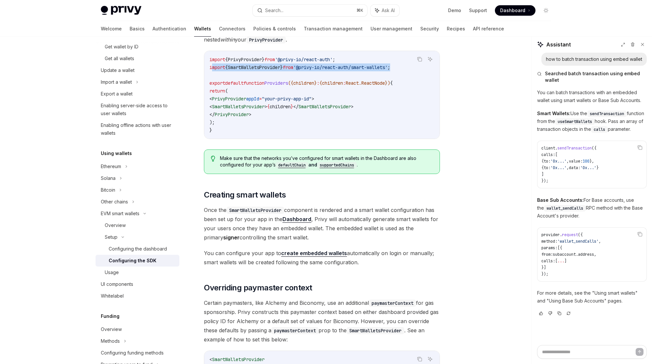
drag, startPoint x: 391, startPoint y: 67, endPoint x: 212, endPoint y: 70, distance: 178.7
click at [212, 70] on code "import { PrivyProvider } from '@privy-io/react-auth' ; import { SmartWalletsPro…" at bounding box center [321, 95] width 225 height 79
drag, startPoint x: 270, startPoint y: 98, endPoint x: 219, endPoint y: 98, distance: 50.4
click at [219, 98] on span "< PrivyProvider appId = "your-privy-app-id" >" at bounding box center [261, 99] width 105 height 6
copy span "< PrivyProvider appI"
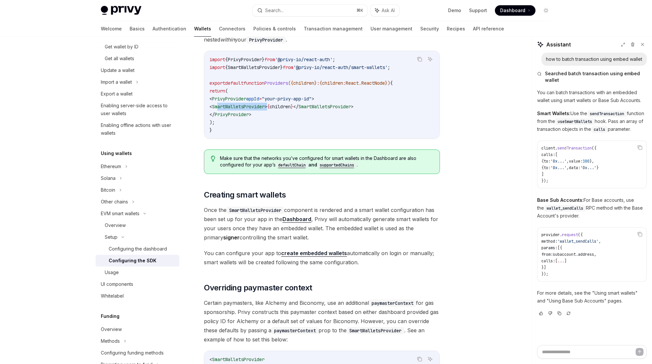
drag, startPoint x: 287, startPoint y: 105, endPoint x: 234, endPoint y: 105, distance: 52.3
click at [234, 105] on span "< SmartWalletsProvider > { children } </ SmartWalletsProvider >" at bounding box center [281, 107] width 144 height 6
drag, startPoint x: 224, startPoint y: 106, endPoint x: 286, endPoint y: 105, distance: 61.8
click at [286, 105] on span "< SmartWalletsProvider > { children } </ SmartWalletsProvider >" at bounding box center [281, 107] width 144 height 6
copy span "< SmartWalletsProvider >"
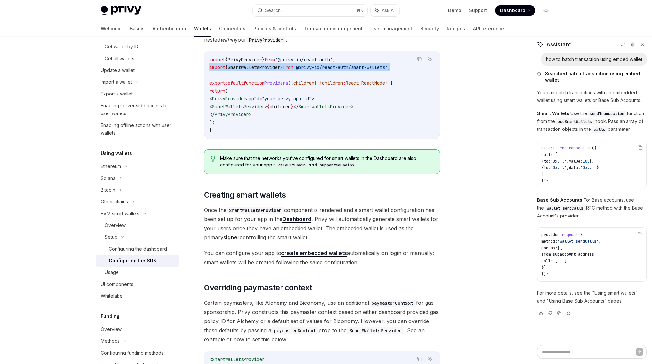
drag, startPoint x: 350, startPoint y: 73, endPoint x: 192, endPoint y: 64, distance: 158.9
click at [192, 64] on div "Setup Configure smart wallets in the SDK OpenAI Open in ChatGPT OpenAI Open in …" at bounding box center [260, 207] width 361 height 803
copy span "import { SmartWalletsProvider } from '@privy-io/react-auth/smart-wallets' ;"
click at [278, 123] on code "import { PrivyProvider } from '@privy-io/react-auth' ; import { SmartWalletsPro…" at bounding box center [321, 95] width 225 height 79
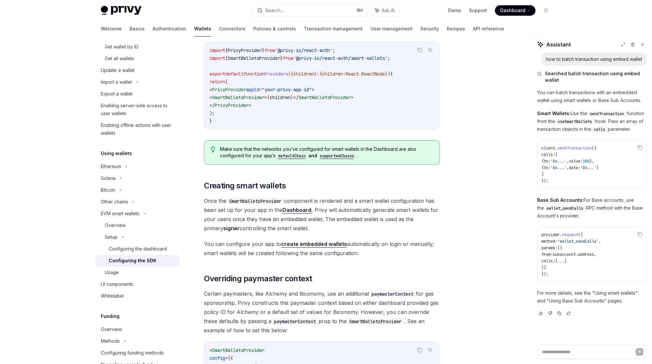
scroll to position [260, 0]
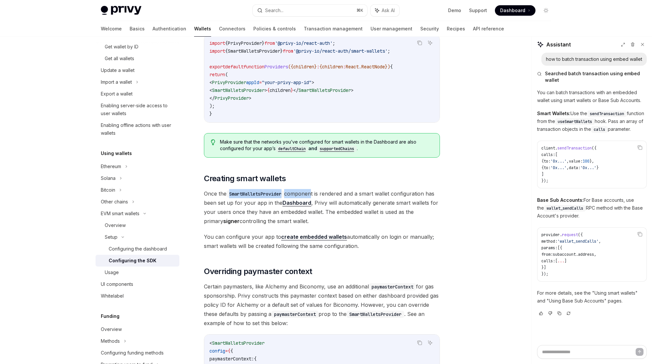
drag, startPoint x: 229, startPoint y: 194, endPoint x: 319, endPoint y: 191, distance: 89.4
click at [314, 191] on span "Once the SmartWalletsProvider component is rendered and a smart wallet configur…" at bounding box center [322, 207] width 236 height 37
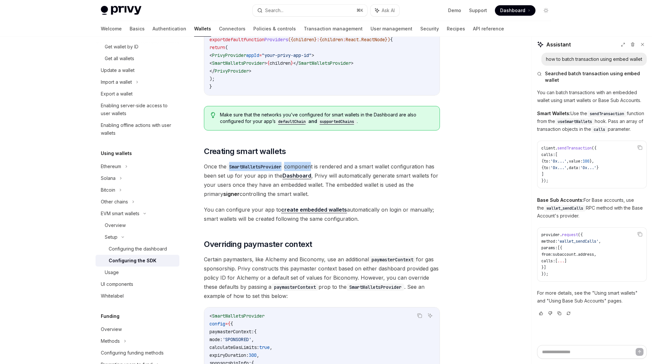
scroll to position [288, 0]
drag, startPoint x: 343, startPoint y: 176, endPoint x: 235, endPoint y: 173, distance: 108.3
click at [397, 176] on span "Once the SmartWalletsProvider component is rendered and a smart wallet configur…" at bounding box center [322, 179] width 236 height 37
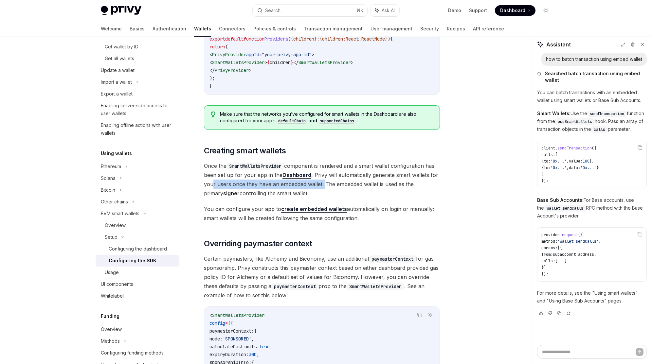
drag, startPoint x: 212, startPoint y: 182, endPoint x: 323, endPoint y: 182, distance: 110.9
click at [323, 182] on span "Once the SmartWalletsProvider component is rendered and a smart wallet configur…" at bounding box center [322, 179] width 236 height 37
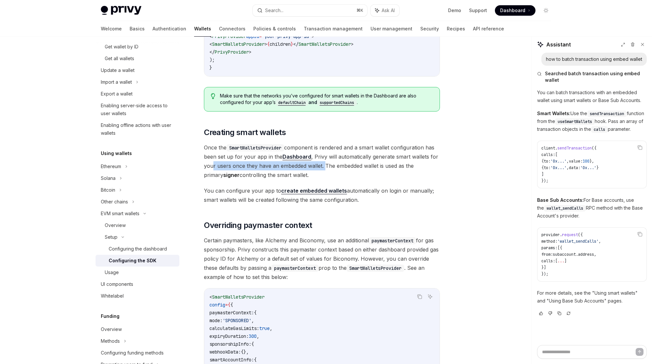
scroll to position [309, 0]
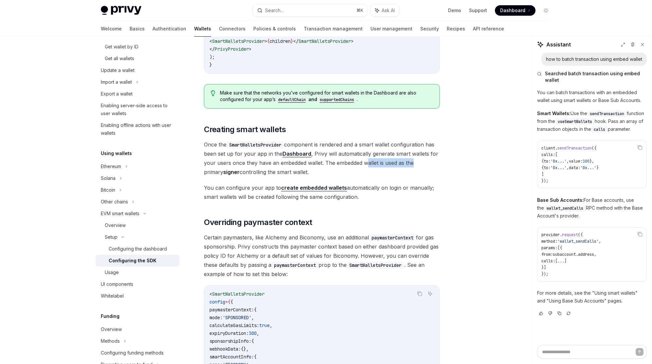
drag, startPoint x: 368, startPoint y: 160, endPoint x: 397, endPoint y: 169, distance: 30.8
click at [413, 162] on span "Once the SmartWalletsProvider component is rendered and a smart wallet configur…" at bounding box center [322, 158] width 236 height 37
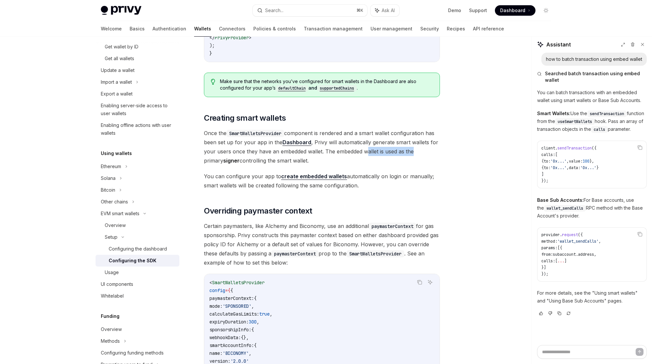
scroll to position [323, 0]
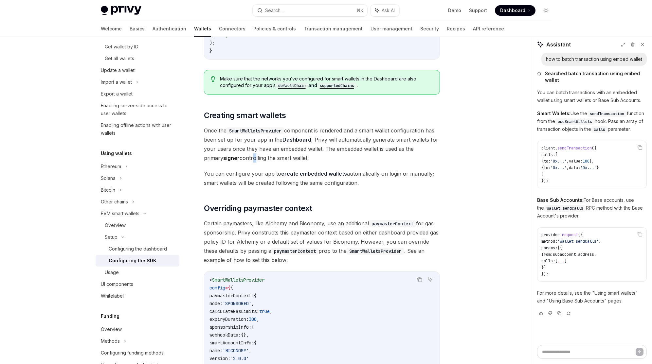
click at [234, 156] on span "Once the SmartWalletsProvider component is rendered and a smart wallet configur…" at bounding box center [322, 144] width 236 height 37
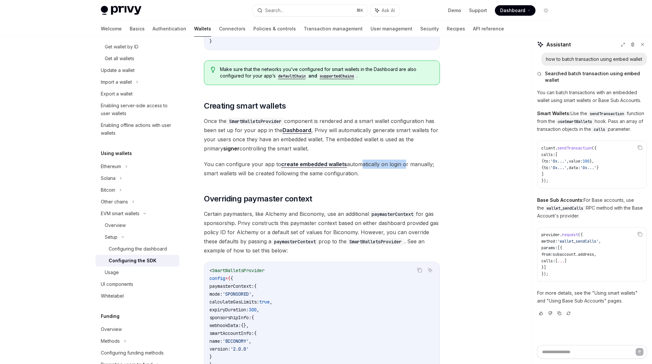
drag, startPoint x: 358, startPoint y: 165, endPoint x: 401, endPoint y: 168, distance: 43.6
click at [402, 167] on span "You can configure your app to create embedded wallets automatically on login or…" at bounding box center [322, 169] width 236 height 18
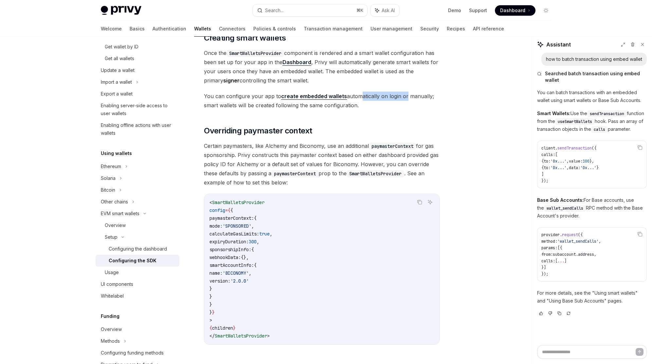
scroll to position [407, 0]
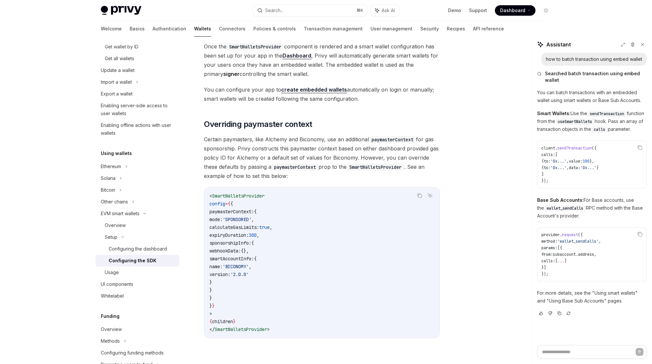
click at [324, 175] on span "Certain paymasters, like Alchemy and Biconomy, use an additional paymasterConte…" at bounding box center [322, 158] width 236 height 46
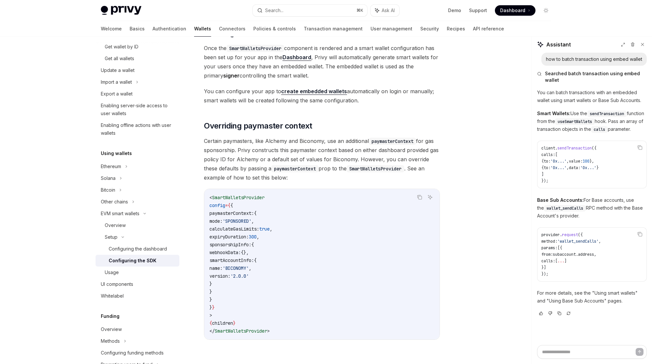
click at [311, 255] on code "< SmartWalletsProvider config = { { paymasterContext: { mode: 'SPONSORED' , cal…" at bounding box center [321, 264] width 225 height 141
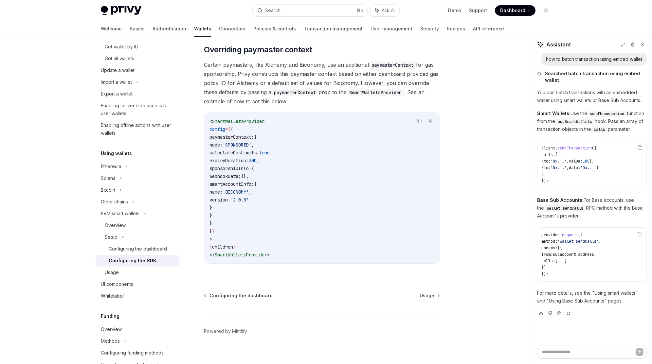
scroll to position [489, 0]
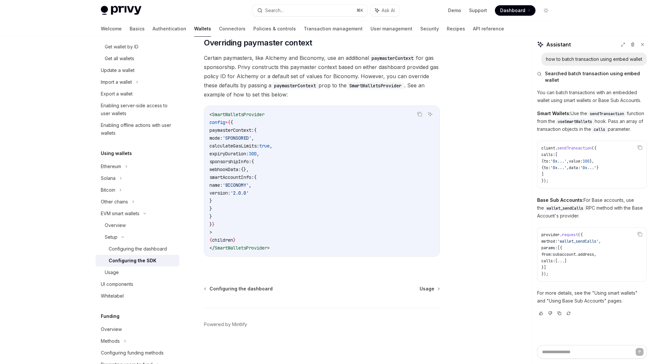
click at [291, 176] on code "< SmartWalletsProvider config = { { paymasterContext: { mode: 'SPONSORED' , cal…" at bounding box center [321, 181] width 225 height 141
click at [117, 274] on div "Usage" at bounding box center [112, 273] width 14 height 8
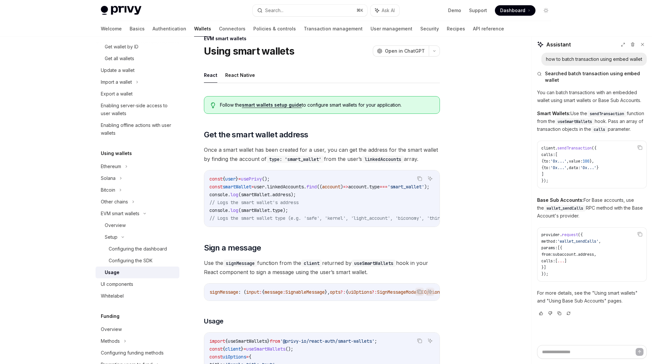
scroll to position [16, 0]
drag, startPoint x: 289, startPoint y: 186, endPoint x: 301, endPoint y: 187, distance: 12.8
click at [304, 187] on span "linkedAccounts" at bounding box center [285, 186] width 37 height 6
click at [301, 187] on span "linkedAccounts" at bounding box center [283, 186] width 37 height 6
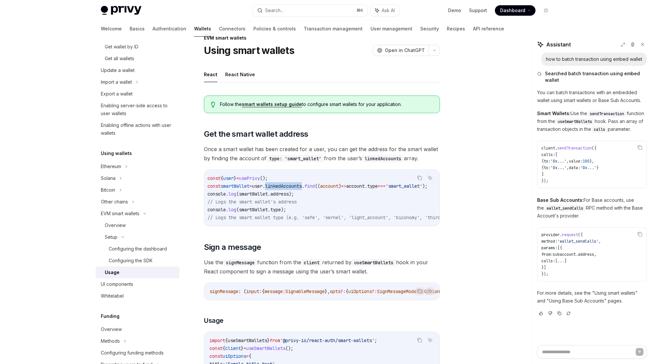
click at [301, 187] on span "linkedAccounts" at bounding box center [283, 186] width 37 height 6
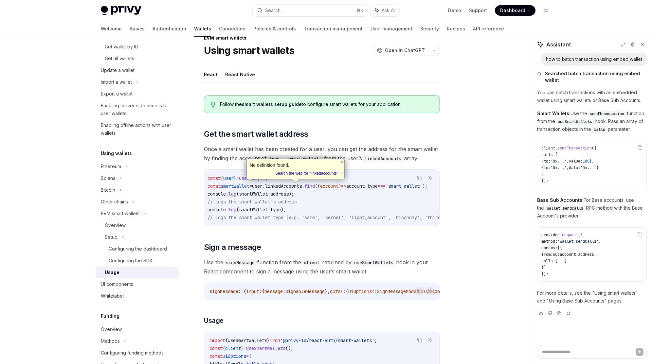
click at [294, 192] on span ");" at bounding box center [291, 194] width 5 height 6
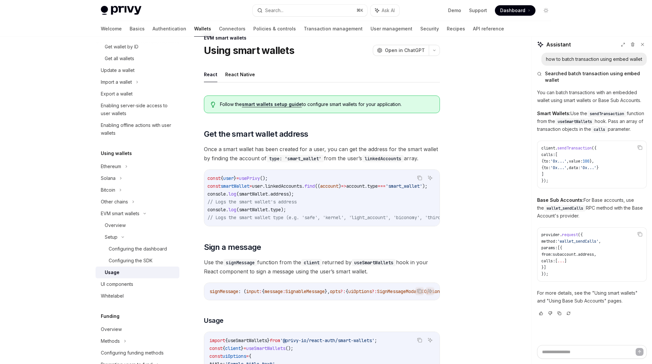
click at [302, 185] on span "linkedAccounts" at bounding box center [283, 186] width 37 height 6
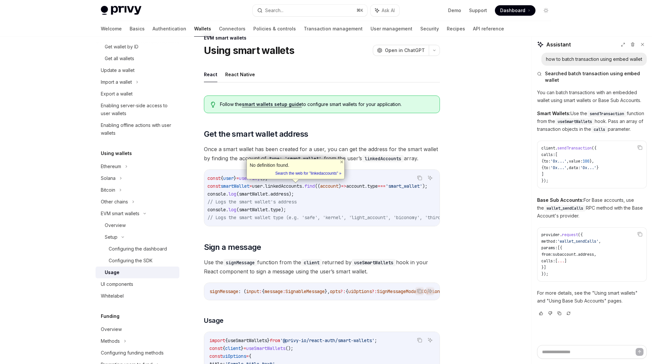
click at [297, 198] on code "const { user } = usePrivy (); const smartWallet = user . linkedAccounts . find …" at bounding box center [370, 197] width 327 height 47
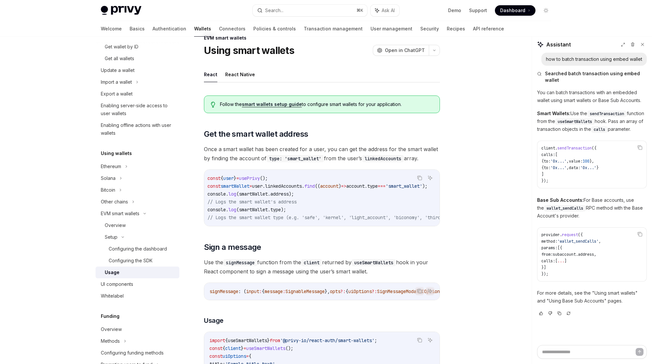
drag, startPoint x: 288, startPoint y: 193, endPoint x: 275, endPoint y: 190, distance: 13.8
click at [288, 193] on span "address" at bounding box center [279, 194] width 18 height 6
drag, startPoint x: 262, startPoint y: 187, endPoint x: 275, endPoint y: 187, distance: 12.8
click at [275, 187] on span "const smartWallet = user . linkedAccounts . find (( account ) => account . type…" at bounding box center [317, 186] width 220 height 6
click at [279, 187] on span "linkedAccounts" at bounding box center [283, 186] width 37 height 6
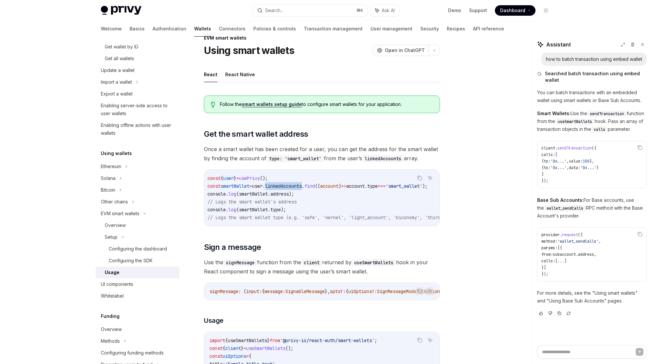
drag, startPoint x: 275, startPoint y: 187, endPoint x: 314, endPoint y: 186, distance: 39.3
click at [314, 186] on span "const smartWallet = user . linkedAccounts . find (( account ) => account . type…" at bounding box center [317, 186] width 220 height 6
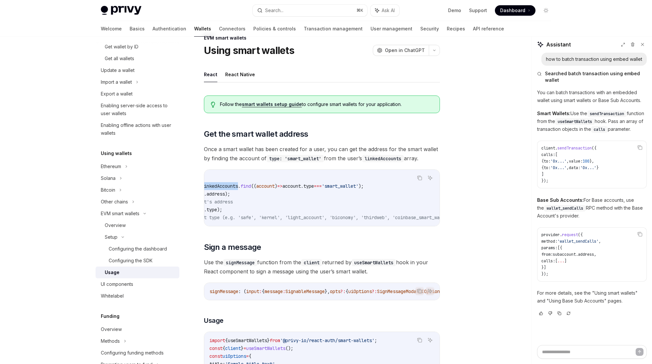
scroll to position [0, 71]
drag, startPoint x: 344, startPoint y: 187, endPoint x: 358, endPoint y: 191, distance: 14.6
click at [353, 187] on span "'smart_wallet'" at bounding box center [334, 186] width 37 height 6
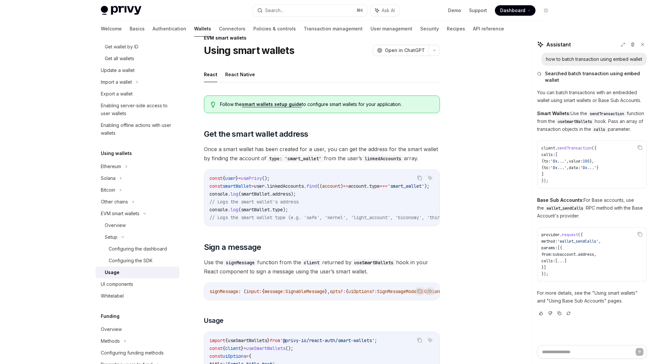
click at [300, 186] on span "linkedAccounts" at bounding box center [285, 186] width 37 height 6
click at [298, 185] on span "linkedAccounts" at bounding box center [285, 186] width 37 height 6
click at [294, 222] on div "const { user } = usePrivy (); const smartWallet = user . linkedAccounts . find …" at bounding box center [321, 198] width 235 height 56
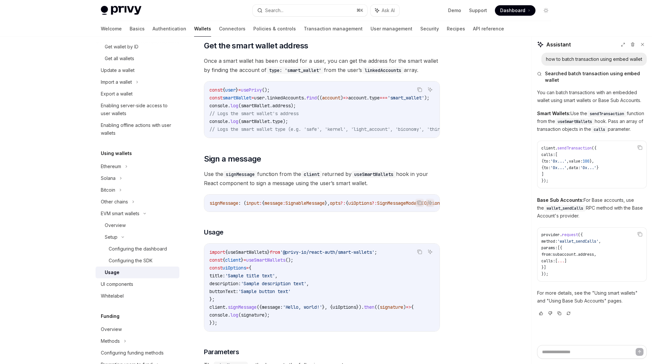
scroll to position [123, 0]
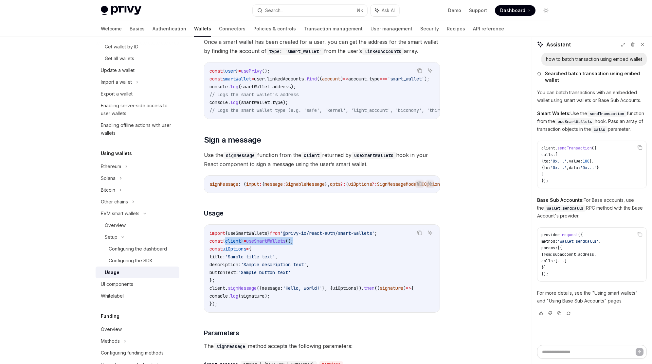
drag, startPoint x: 226, startPoint y: 245, endPoint x: 321, endPoint y: 250, distance: 94.7
click at [318, 243] on code "import { useSmartWallets } from '@privy-io/react-auth/smart-wallets' ; const { …" at bounding box center [321, 268] width 225 height 79
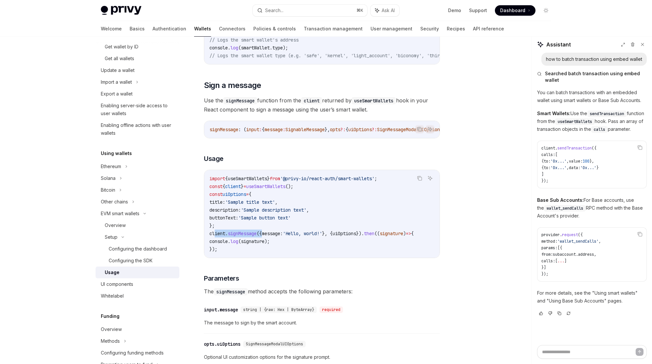
drag, startPoint x: 215, startPoint y: 239, endPoint x: 276, endPoint y: 256, distance: 62.9
click at [267, 242] on code "import { useSmartWallets } from '@privy-io/react-auth/smart-wallets' ; const { …" at bounding box center [321, 214] width 225 height 79
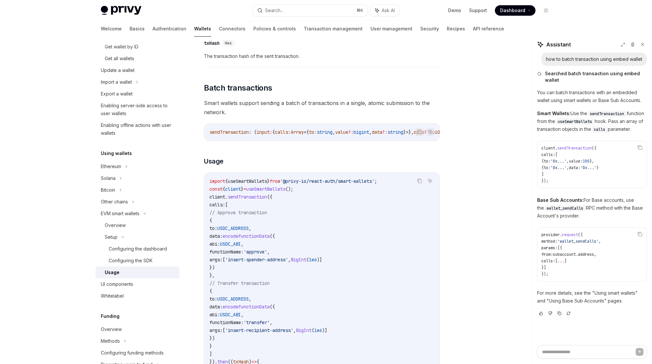
scroll to position [1297, 0]
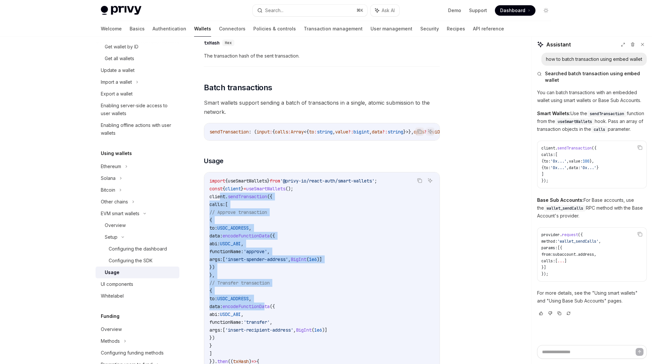
drag, startPoint x: 221, startPoint y: 212, endPoint x: 301, endPoint y: 320, distance: 134.5
click at [300, 323] on code "import { useSmartWallets } from '@privy-io/react-auth/smart-wallets' ; const { …" at bounding box center [321, 279] width 225 height 204
click at [302, 318] on code "import { useSmartWallets } from '@privy-io/react-auth/smart-wallets' ; const { …" at bounding box center [321, 279] width 225 height 204
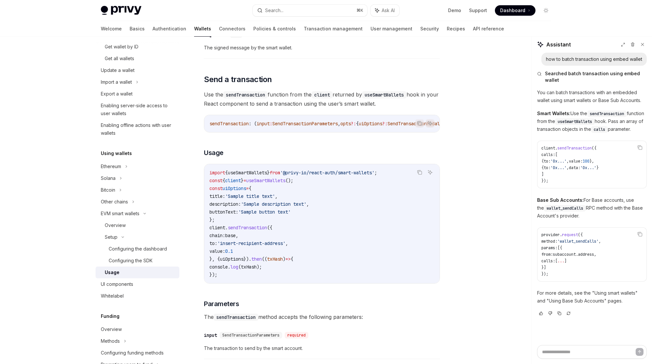
scroll to position [881, 0]
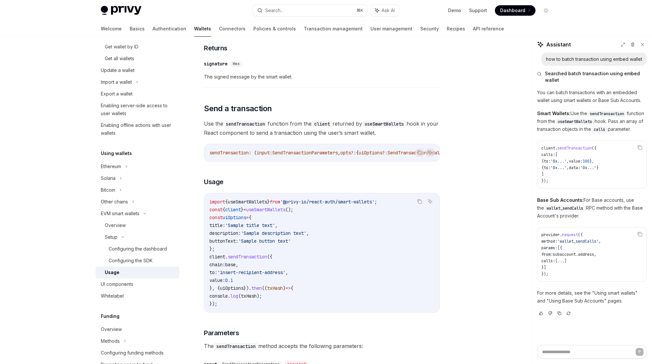
click at [313, 253] on code "import { useSmartWallets } from '@privy-io/react-auth/smart-wallets' ; const { …" at bounding box center [321, 253] width 225 height 110
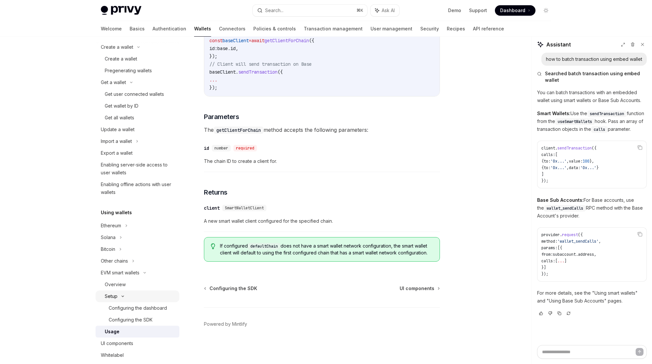
scroll to position [0, 0]
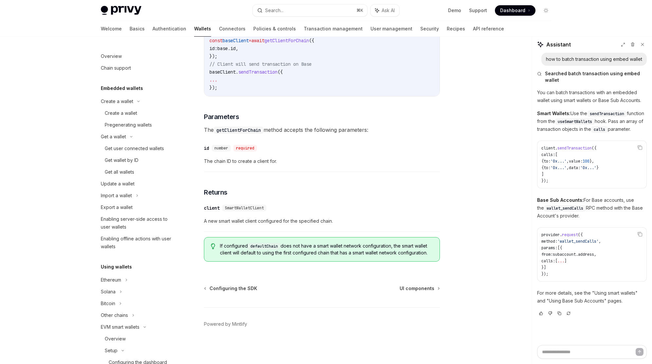
click at [285, 89] on code "import { base } from 'viem/chains' ; const { getClientForChain } = useSmartWall…" at bounding box center [321, 56] width 225 height 71
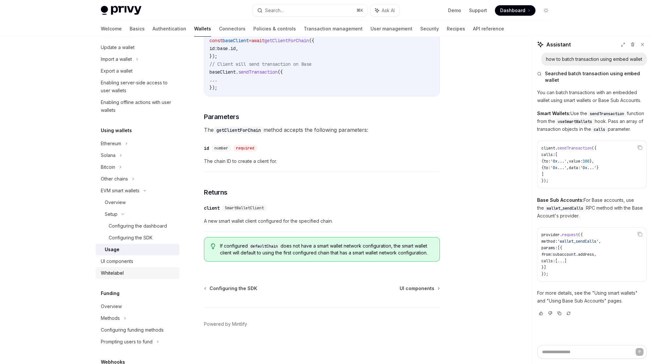
scroll to position [137, 0]
click at [115, 268] on link "Whitelabel" at bounding box center [138, 273] width 84 height 12
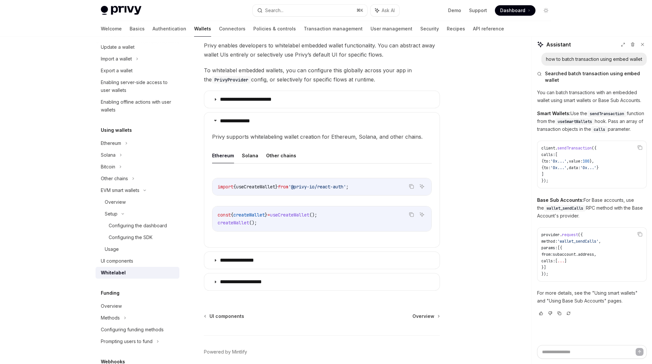
scroll to position [142, 0]
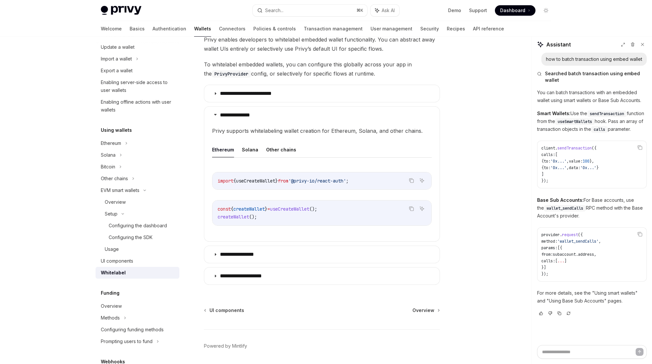
click at [280, 263] on details "**********" at bounding box center [322, 255] width 236 height 18
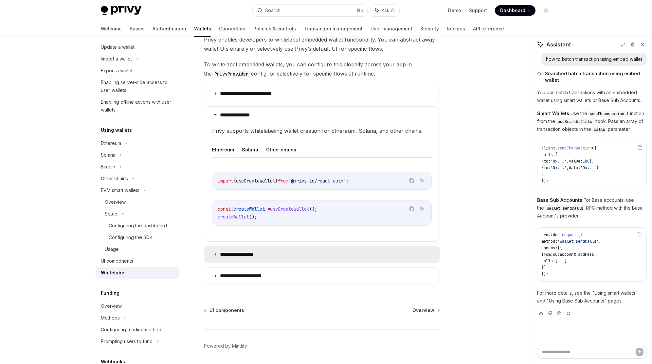
click at [290, 257] on summary "**********" at bounding box center [321, 254] width 235 height 17
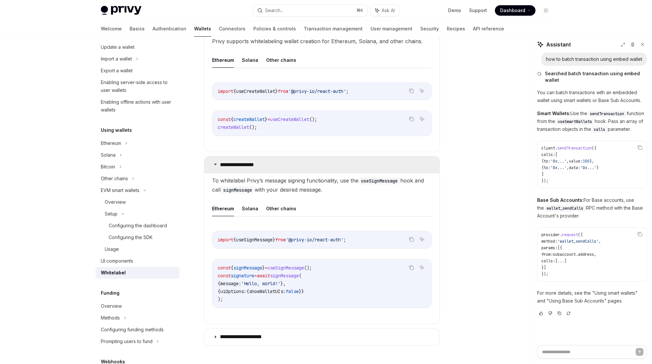
scroll to position [232, 0]
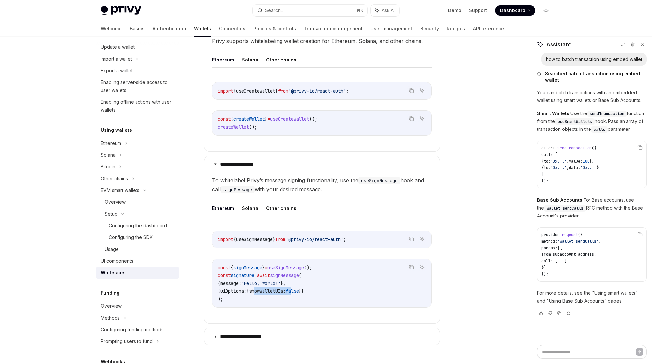
drag, startPoint x: 264, startPoint y: 292, endPoint x: 272, endPoint y: 294, distance: 8.4
click at [300, 291] on span "{ uiOptions: { showWalletUIs: false }}" at bounding box center [261, 291] width 86 height 6
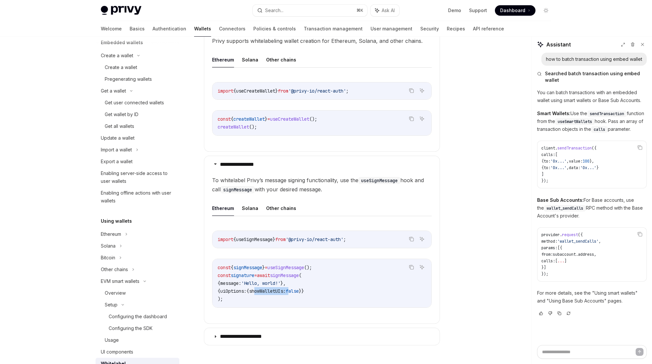
scroll to position [0, 0]
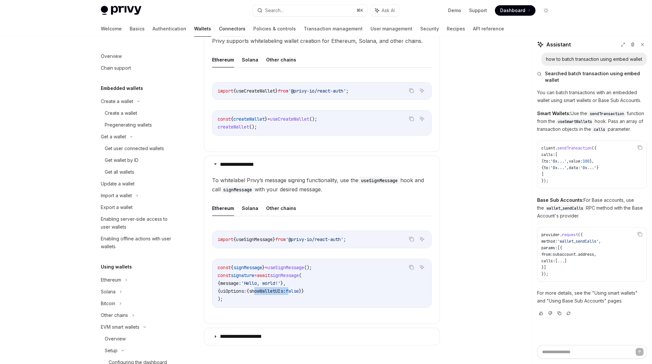
click at [219, 29] on link "Connectors" at bounding box center [232, 29] width 26 height 16
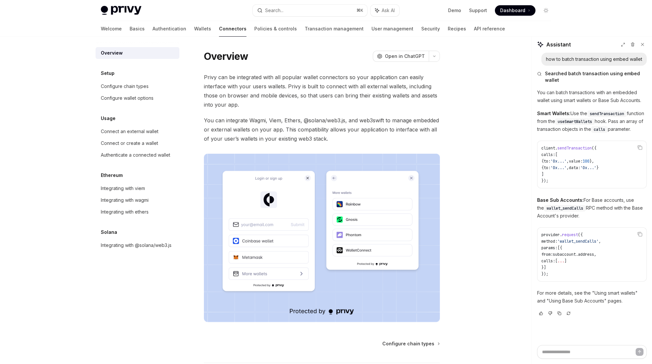
click at [181, 29] on div "Welcome Basics Authentication Wallets Connectors Policies & controls Transactio…" at bounding box center [303, 29] width 404 height 16
click at [249, 113] on div "Privy can be integrated with all popular wallet connectors so your application …" at bounding box center [322, 198] width 236 height 250
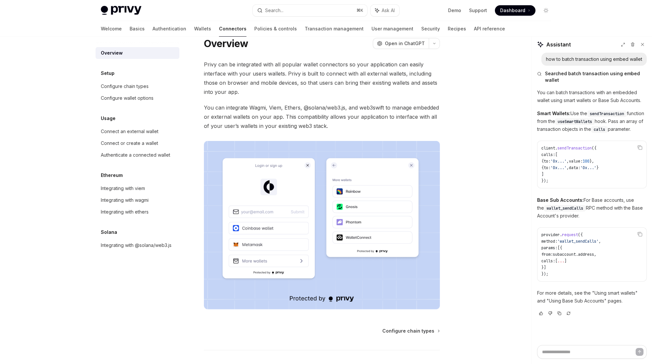
scroll to position [12, 0]
click at [131, 202] on div "Integrating with wagmi" at bounding box center [125, 200] width 48 height 8
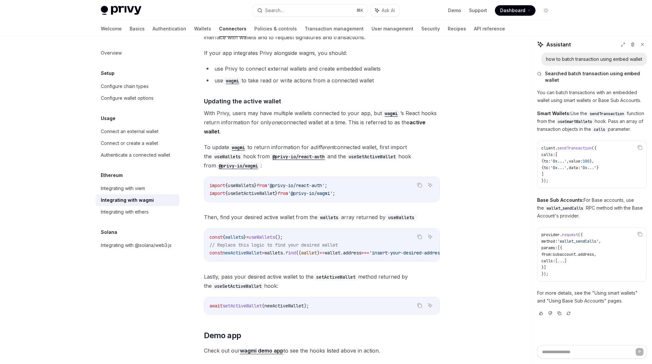
scroll to position [1712, 0]
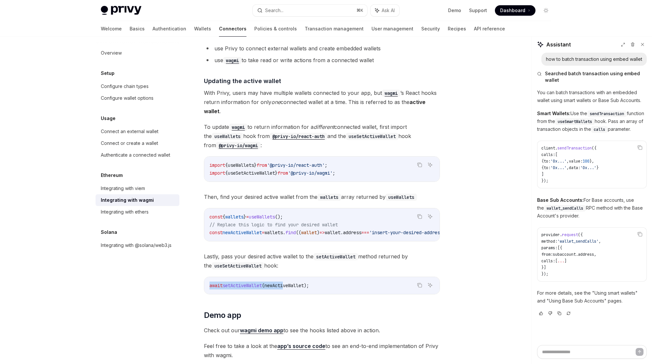
drag, startPoint x: 255, startPoint y: 288, endPoint x: 298, endPoint y: 282, distance: 43.5
click at [293, 282] on div "await setActiveWallet ( newActiveWallet );" at bounding box center [321, 285] width 235 height 17
click at [298, 283] on span "newActiveWallet" at bounding box center [283, 286] width 39 height 6
click at [194, 28] on link "Wallets" at bounding box center [202, 29] width 17 height 16
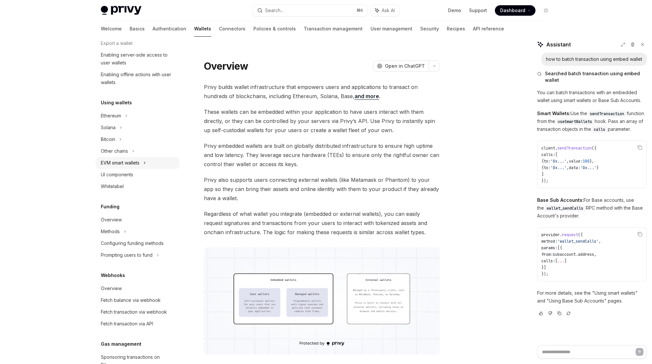
scroll to position [107, 0]
click at [126, 158] on div "EVM smart wallets" at bounding box center [120, 161] width 39 height 8
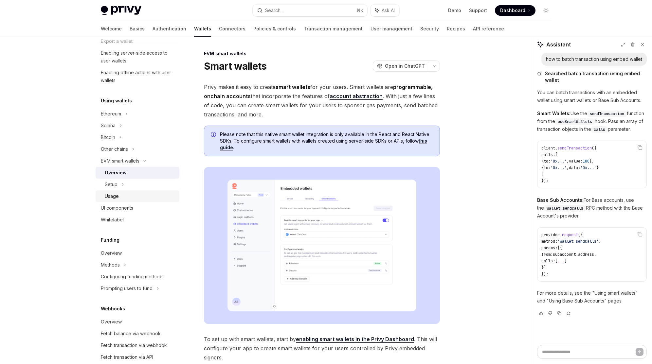
click at [123, 196] on div "Usage" at bounding box center [140, 196] width 71 height 8
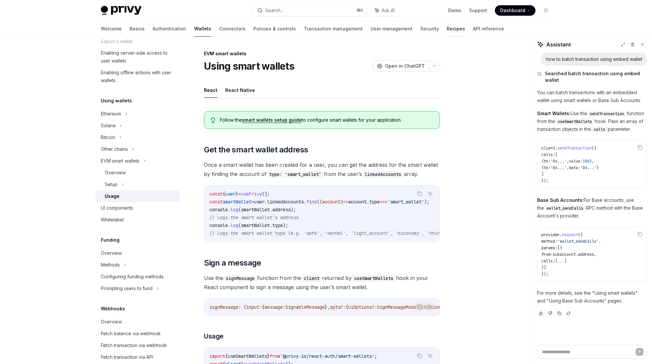
click at [447, 28] on link "Recipes" at bounding box center [456, 29] width 18 height 16
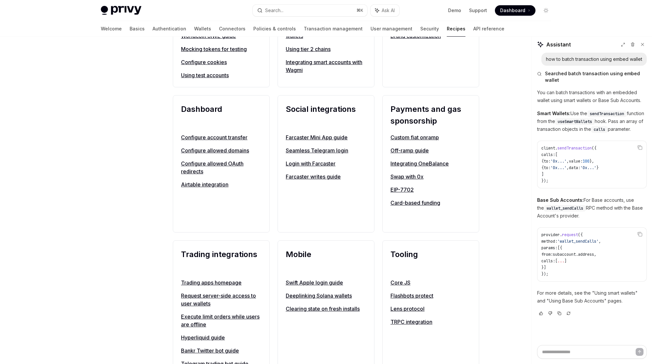
scroll to position [349, 0]
click at [394, 186] on link "EIP-7702" at bounding box center [430, 189] width 80 height 8
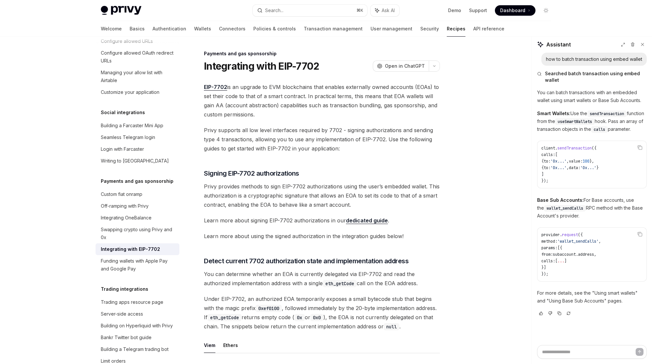
scroll to position [432, 0]
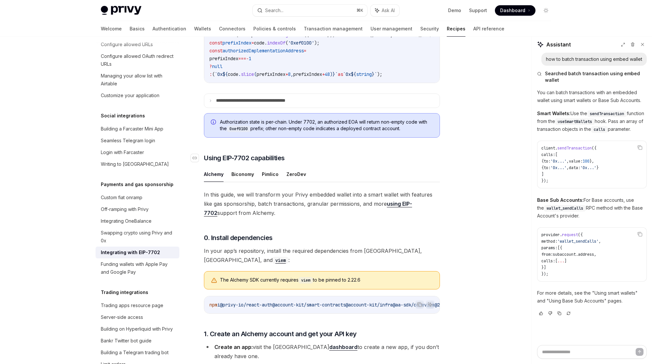
click at [239, 163] on span "Using EIP-7702 capabilities" at bounding box center [244, 157] width 81 height 9
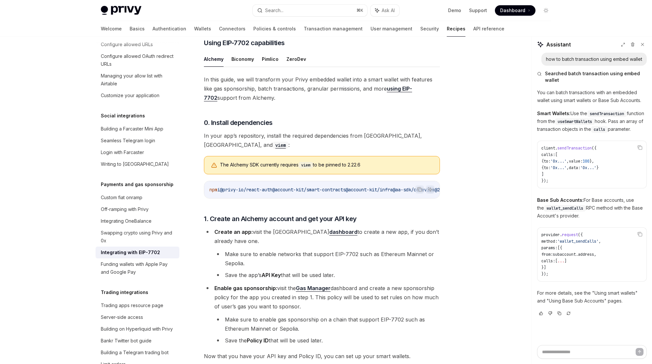
scroll to position [416, 0]
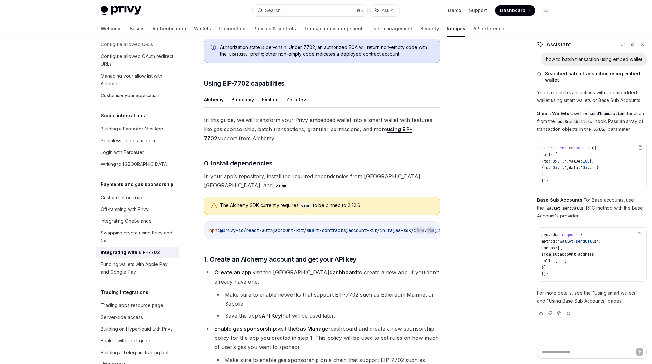
click at [242, 107] on button "Biconomy" at bounding box center [242, 99] width 23 height 15
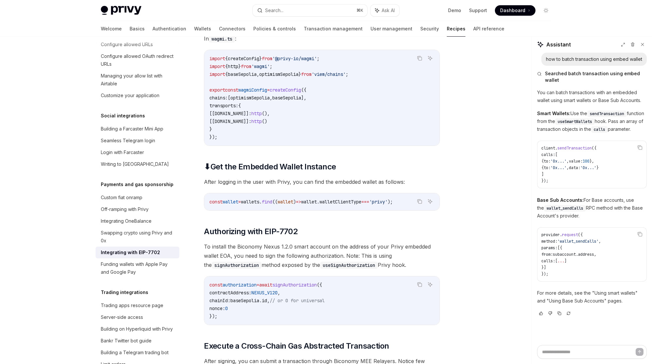
scroll to position [1121, 0]
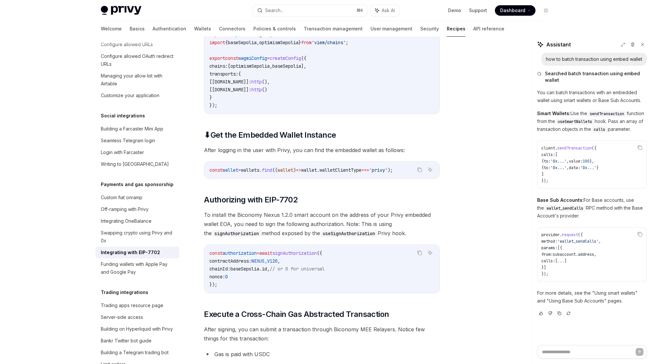
click at [233, 173] on span "wallet" at bounding box center [230, 170] width 16 height 6
click at [232, 173] on span "wallet" at bounding box center [230, 170] width 16 height 6
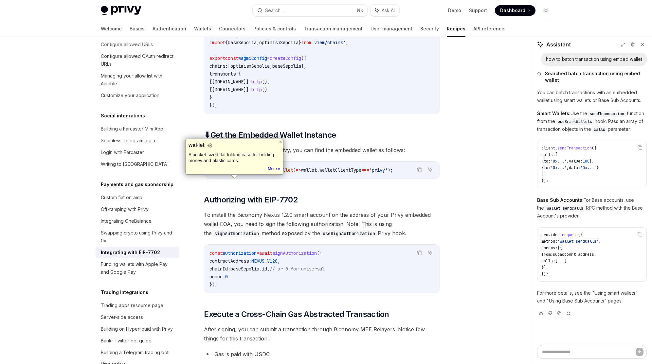
click at [233, 218] on div "In this guide we’ll see a quick example of using the Biconomy’s Modular Executi…" at bounding box center [322, 148] width 236 height 1477
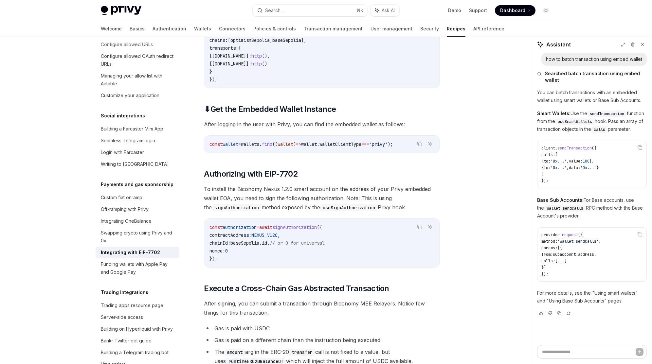
scroll to position [1148, 0]
drag, startPoint x: 302, startPoint y: 203, endPoint x: 396, endPoint y: 203, distance: 93.6
click at [418, 199] on span "To install the Biconomy Nexus 1.2.0 smart account on the address of your Privy …" at bounding box center [322, 197] width 236 height 27
drag, startPoint x: 354, startPoint y: 203, endPoint x: 315, endPoint y: 202, distance: 38.9
click at [351, 203] on span "To install the Biconomy Nexus 1.2.0 smart account on the address of your Privy …" at bounding box center [322, 197] width 236 height 27
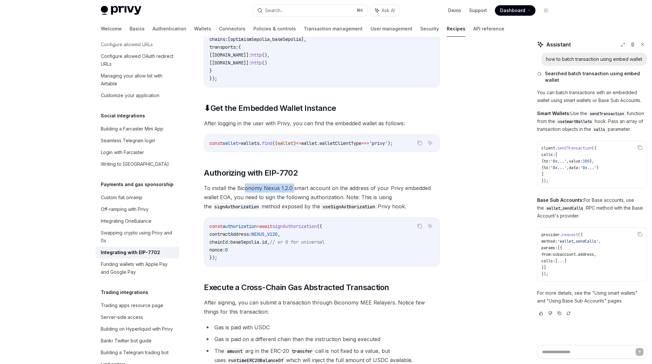
drag, startPoint x: 243, startPoint y: 200, endPoint x: 294, endPoint y: 199, distance: 50.7
click at [294, 199] on span "To install the Biconomy Nexus 1.2.0 smart account on the address of your Privy …" at bounding box center [322, 197] width 236 height 27
drag, startPoint x: 211, startPoint y: 210, endPoint x: 257, endPoint y: 217, distance: 46.6
click at [212, 210] on span "To install the Biconomy Nexus 1.2.0 smart account on the address of your Privy …" at bounding box center [322, 197] width 236 height 27
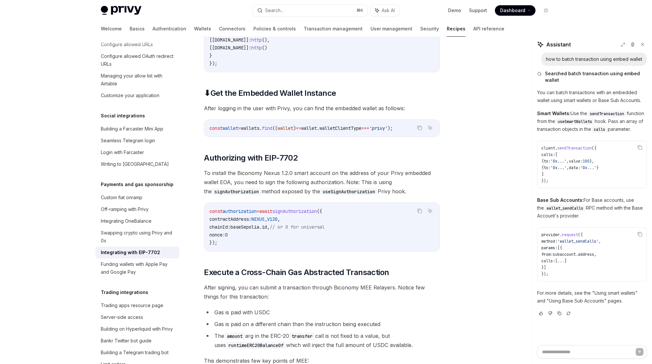
click at [259, 222] on span "NEXUS_V120" at bounding box center [264, 219] width 26 height 6
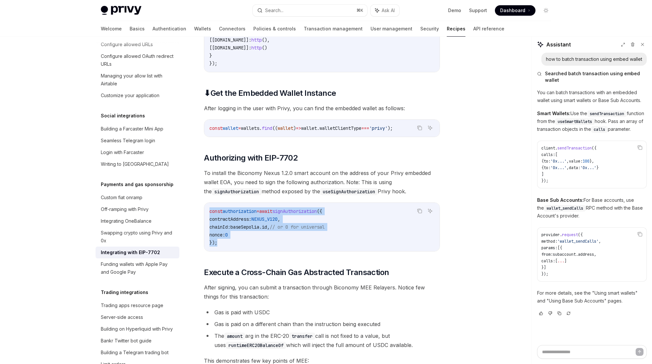
drag, startPoint x: 218, startPoint y: 251, endPoint x: 263, endPoint y: 236, distance: 47.9
click at [212, 225] on code "const authorization = await signAuthorization ({ contractAddress: NEXUS_V120 , …" at bounding box center [321, 226] width 225 height 39
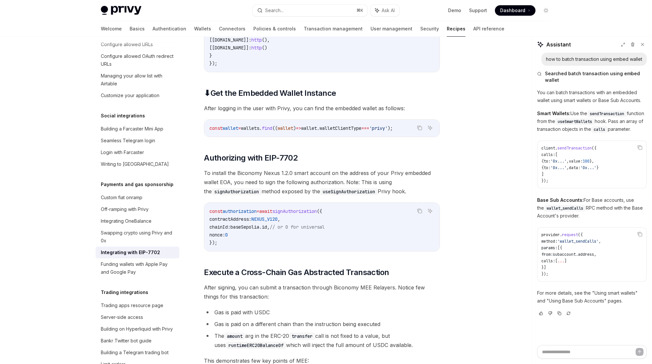
click at [259, 230] on span "baseSepolia" at bounding box center [244, 227] width 29 height 6
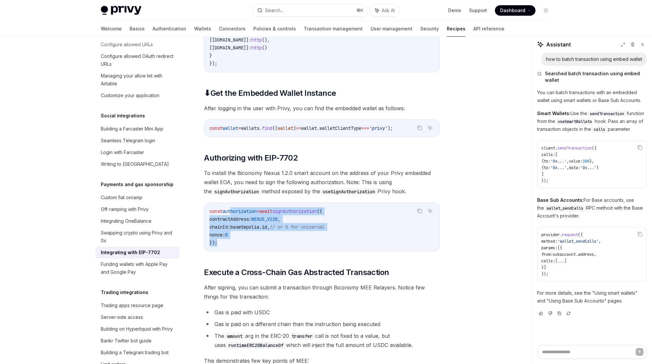
drag, startPoint x: 232, startPoint y: 224, endPoint x: 245, endPoint y: 257, distance: 34.7
click at [244, 247] on code "const authorization = await signAuthorization ({ contractAddress: NEXUS_V120 , …" at bounding box center [321, 226] width 225 height 39
click at [247, 222] on span "contractAddress:" at bounding box center [230, 219] width 42 height 6
drag, startPoint x: 244, startPoint y: 228, endPoint x: 244, endPoint y: 252, distance: 23.6
click at [244, 247] on code "const authorization = await signAuthorization ({ contractAddress: NEXUS_V120 , …" at bounding box center [321, 226] width 225 height 39
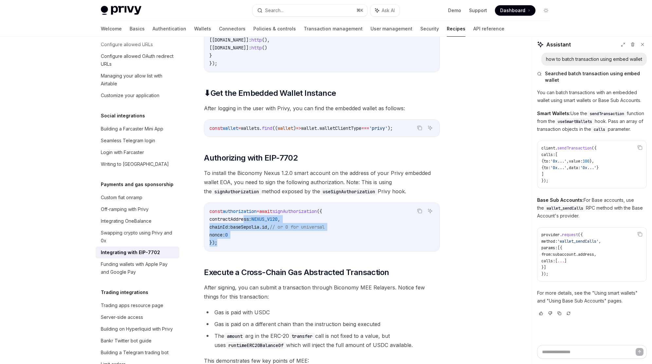
click at [242, 247] on code "const authorization = await signAuthorization ({ contractAddress: NEXUS_V120 , …" at bounding box center [321, 226] width 225 height 39
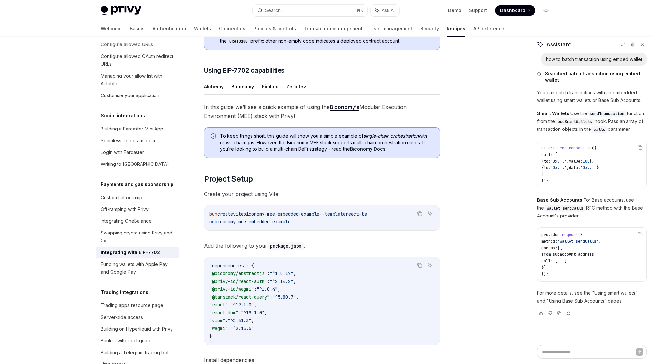
scroll to position [428, 0]
click at [265, 76] on span "Using EIP-7702 capabilities" at bounding box center [244, 71] width 81 height 9
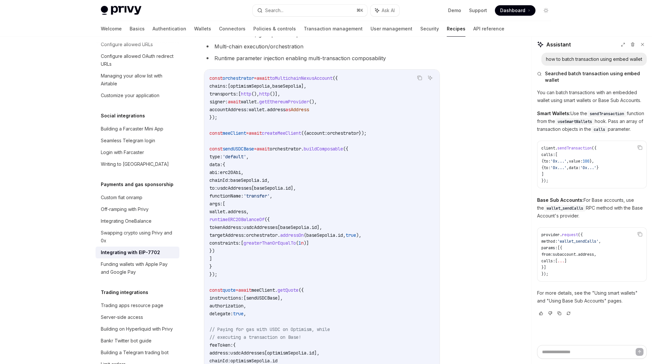
scroll to position [1490, 0]
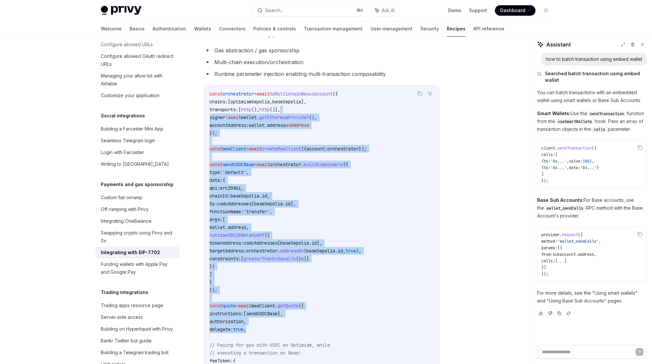
drag, startPoint x: 310, startPoint y: 132, endPoint x: 318, endPoint y: 342, distance: 210.5
click at [318, 342] on code "const orchestrator = await toMultichainNexusAccount ({ chains: [ optimismSepoli…" at bounding box center [321, 251] width 225 height 322
click at [331, 302] on code "const orchestrator = await toMultichainNexusAccount ({ chains: [ optimismSepoli…" at bounding box center [321, 251] width 225 height 322
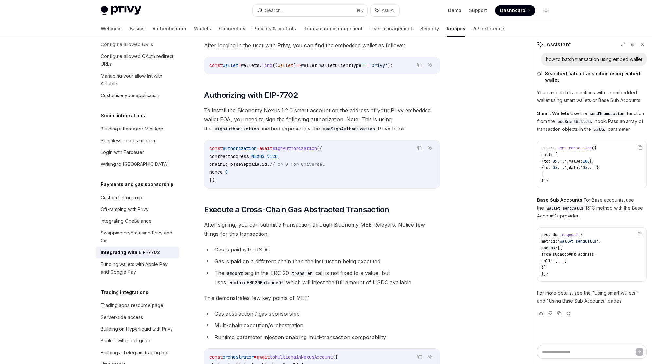
scroll to position [1228, 0]
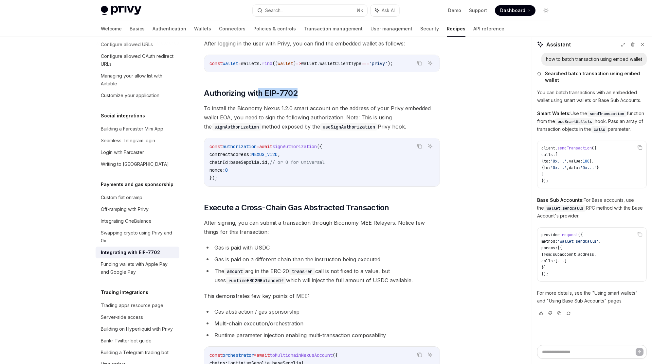
drag, startPoint x: 307, startPoint y: 104, endPoint x: 303, endPoint y: 121, distance: 17.2
click at [259, 98] on h2 "​ Authorizing with EIP-7702" at bounding box center [322, 93] width 236 height 10
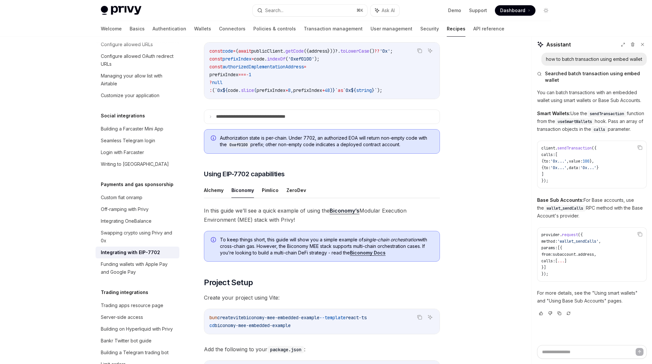
scroll to position [326, 0]
click at [246, 198] on button "Biconomy" at bounding box center [242, 189] width 23 height 15
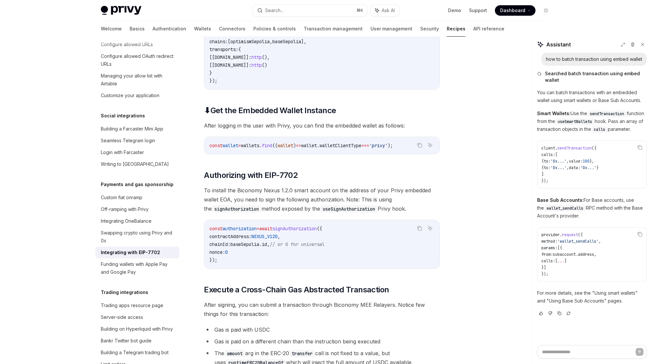
click at [271, 230] on div "In this guide we’ll see a quick example of using the Biconomy’s Modular Executi…" at bounding box center [322, 124] width 236 height 1477
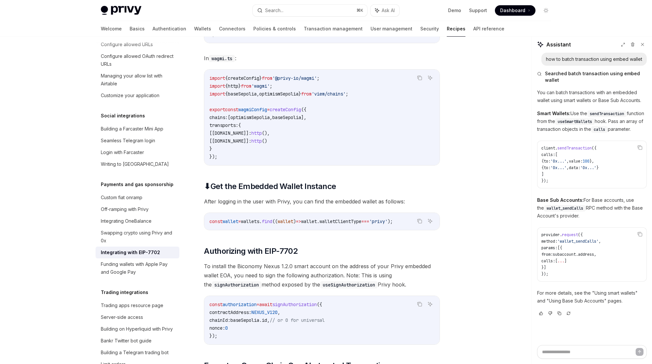
scroll to position [1051, 0]
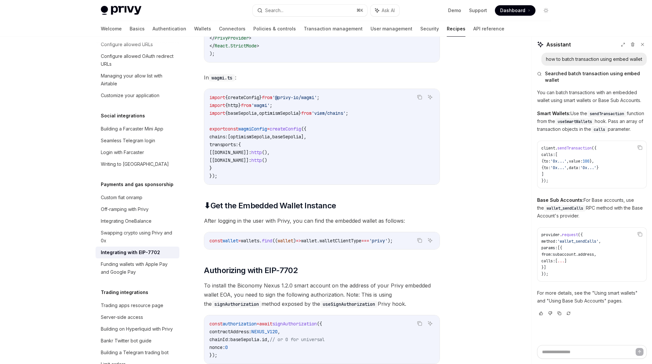
drag, startPoint x: 216, startPoint y: 241, endPoint x: 240, endPoint y: 250, distance: 25.7
click at [223, 244] on div "In this guide we’ll see a quick example of using the Biconomy’s Modular Executi…" at bounding box center [322, 219] width 236 height 1477
drag, startPoint x: 333, startPoint y: 250, endPoint x: 301, endPoint y: 251, distance: 31.7
click at [393, 244] on span "const wallet = wallets . find (( wallet ) => wallet . walletClientType === 'pri…" at bounding box center [300, 241] width 183 height 6
drag, startPoint x: 244, startPoint y: 247, endPoint x: 239, endPoint y: 249, distance: 5.7
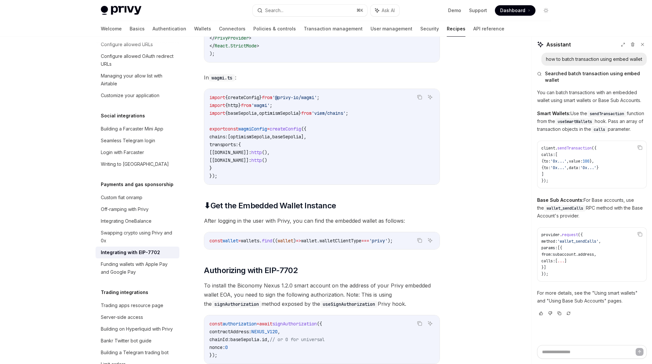
click at [244, 247] on div "const wallet = wallets . find (( wallet ) => wallet . walletClientType === 'pri…" at bounding box center [321, 240] width 235 height 17
click at [231, 244] on span "wallet" at bounding box center [230, 241] width 16 height 6
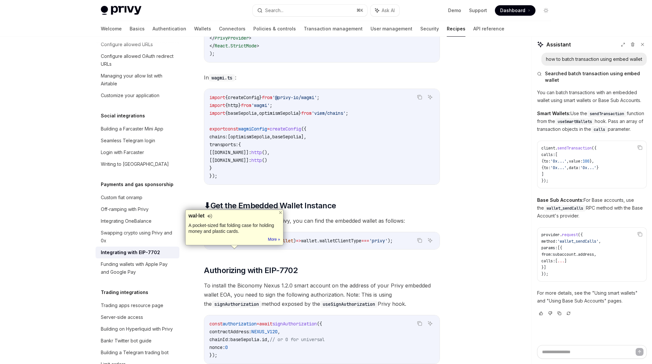
click at [231, 244] on span "wallet" at bounding box center [230, 241] width 16 height 6
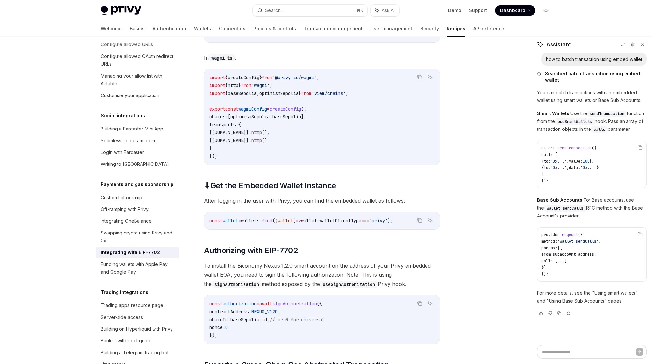
scroll to position [1072, 0]
drag, startPoint x: 302, startPoint y: 256, endPoint x: 295, endPoint y: 258, distance: 6.7
click at [301, 256] on div "In this guide we’ll see a quick example of using the Biconomy’s Modular Executi…" at bounding box center [322, 198] width 236 height 1477
drag, startPoint x: 288, startPoint y: 260, endPoint x: 297, endPoint y: 266, distance: 10.8
click at [271, 255] on span "Authorizing with EIP-7702" at bounding box center [251, 249] width 94 height 10
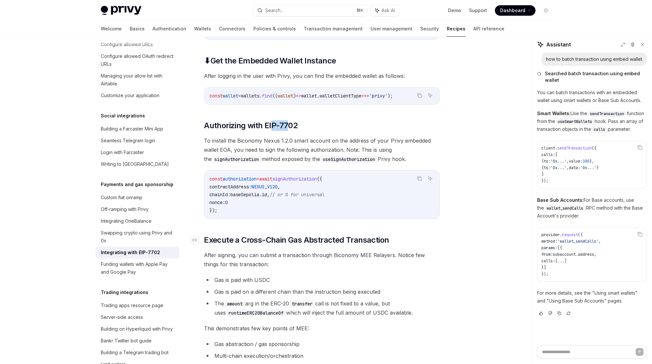
scroll to position [1191, 0]
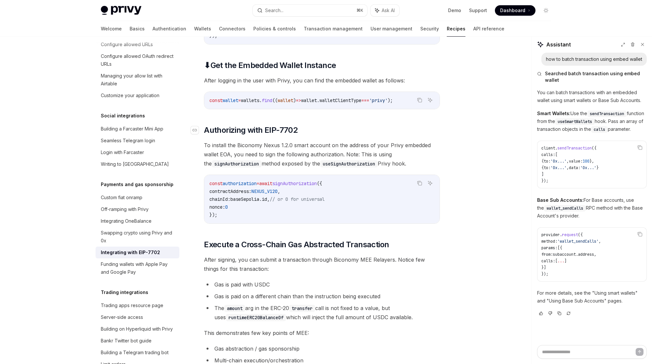
click at [311, 135] on h2 "​ Authorizing with EIP-7702" at bounding box center [322, 130] width 236 height 10
drag, startPoint x: 304, startPoint y: 141, endPoint x: 263, endPoint y: 145, distance: 41.5
click at [263, 135] on h2 "​ Authorizing with EIP-7702" at bounding box center [322, 130] width 236 height 10
click at [272, 135] on span "Authorizing with EIP-7702" at bounding box center [251, 130] width 94 height 10
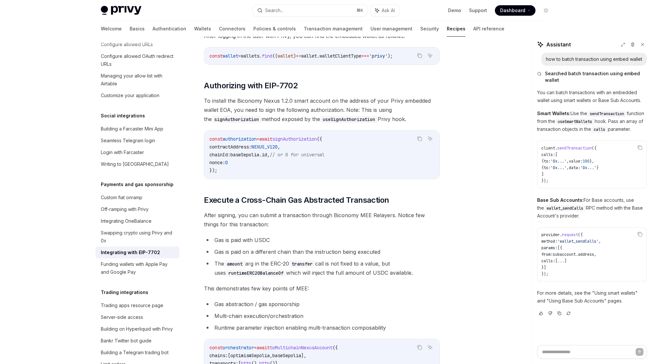
scroll to position [1235, 0]
click at [308, 115] on span "To install the Biconomy Nexus 1.2.0 smart account on the address of your Privy …" at bounding box center [322, 110] width 236 height 27
click at [254, 174] on code "const authorization = await signAuthorization ({ contractAddress: NEXUS_V120 , …" at bounding box center [321, 155] width 225 height 39
click at [289, 170] on code "const authorization = await signAuthorization ({ contractAddress: NEXUS_V120 , …" at bounding box center [321, 155] width 225 height 39
click at [255, 143] on span "authorization" at bounding box center [239, 140] width 34 height 6
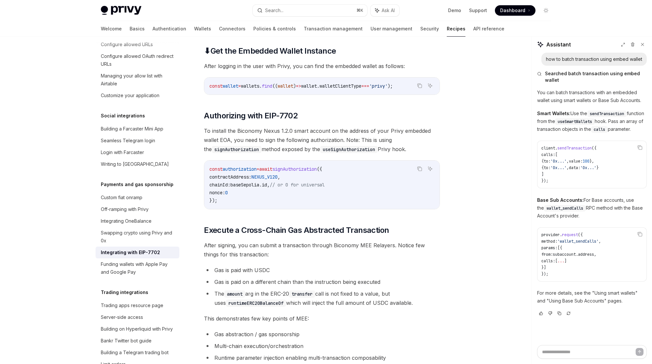
scroll to position [1204, 0]
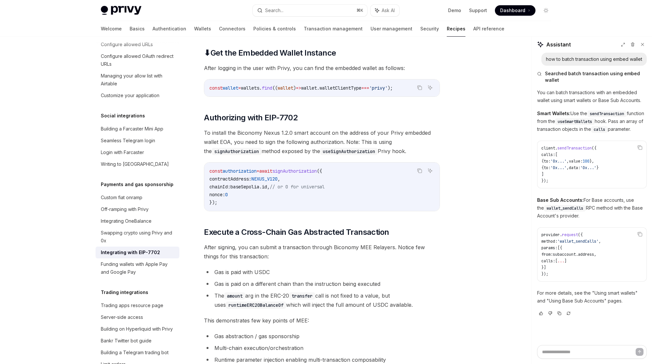
click at [250, 174] on span "authorization" at bounding box center [239, 171] width 34 height 6
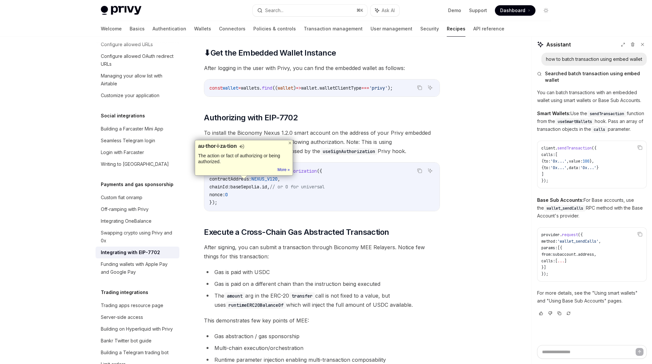
copy span "authorization"
drag, startPoint x: 303, startPoint y: 221, endPoint x: 44, endPoint y: 203, distance: 260.1
click at [299, 211] on div "const authorization = await signAuthorization ({ contractAddress: NEXUS_V120 , …" at bounding box center [321, 187] width 235 height 48
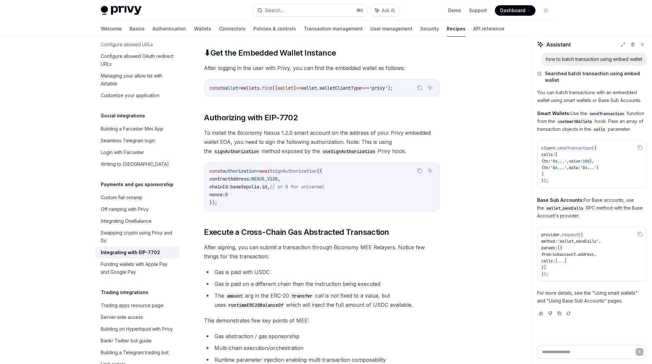
click at [281, 175] on div "const authorization = await signAuthorization ({ contractAddress: NEXUS_V120 , …" at bounding box center [321, 187] width 235 height 48
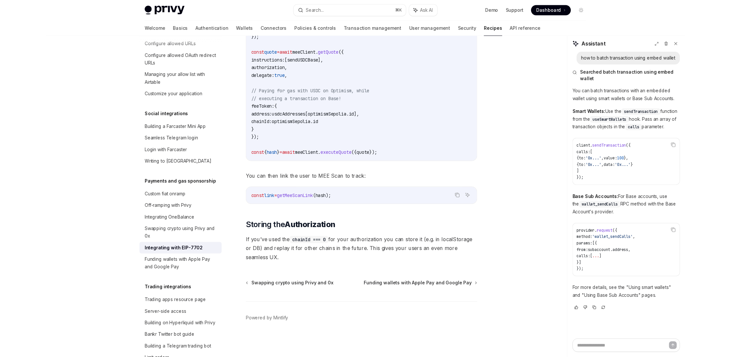
scroll to position [1754, 0]
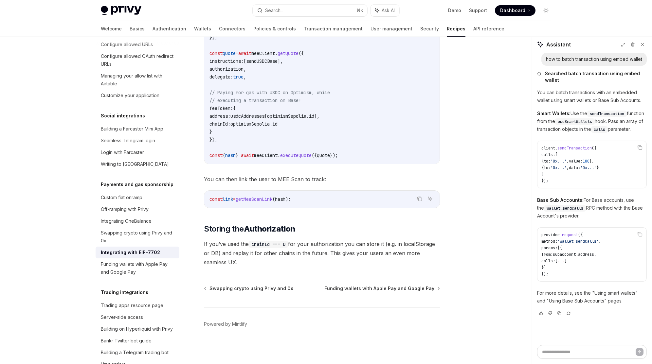
drag, startPoint x: 296, startPoint y: 236, endPoint x: 290, endPoint y: 235, distance: 6.3
type textarea "*"
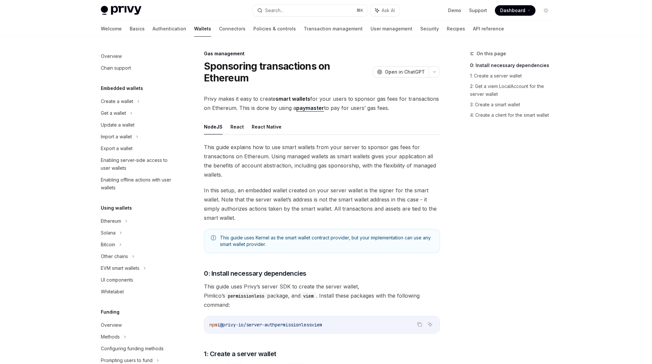
scroll to position [202, 0]
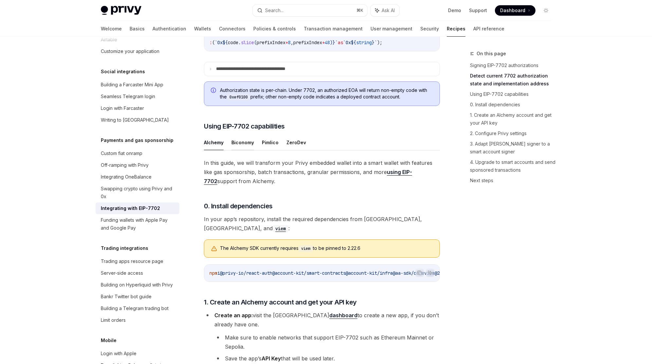
click at [243, 150] on button "Biconomy" at bounding box center [242, 142] width 23 height 15
type textarea "*"
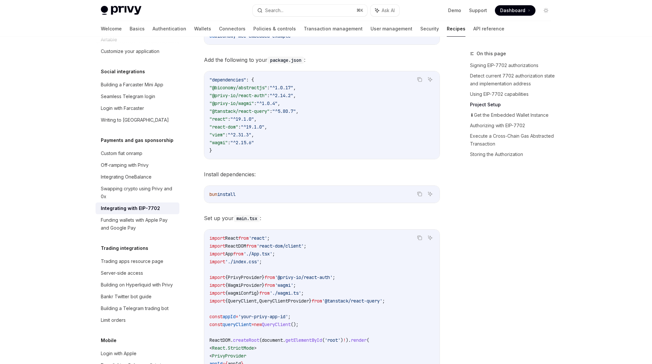
scroll to position [616, 0]
click at [266, 99] on code ""dependencies" : { "@biconomy/abstractjs" : "^1.0.17" , "@privy-io/react-auth" …" at bounding box center [321, 114] width 225 height 79
drag, startPoint x: 267, startPoint y: 99, endPoint x: 231, endPoint y: 98, distance: 35.3
click at [231, 90] on span ""@biconomy/abstractjs"" at bounding box center [238, 87] width 58 height 6
copy span "nomy/abstract"
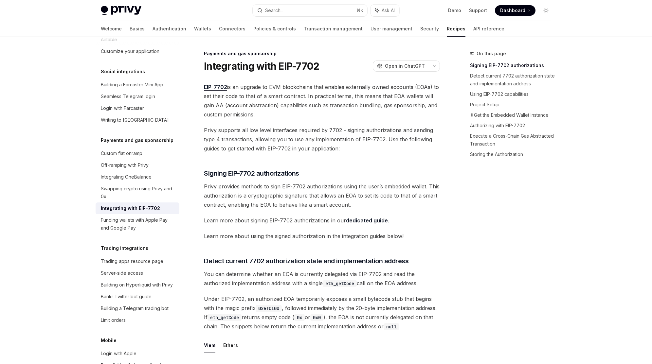
scroll to position [1, 0]
drag, startPoint x: 29, startPoint y: 112, endPoint x: 45, endPoint y: 103, distance: 18.0
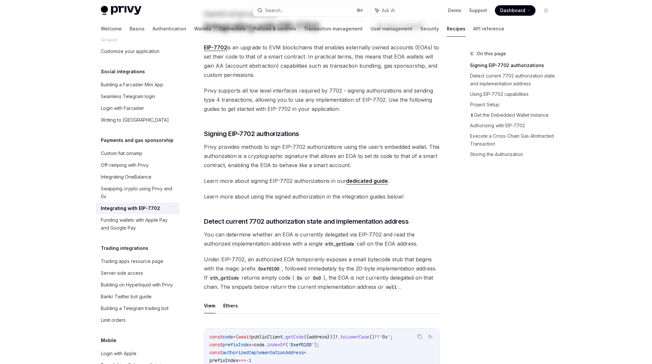
scroll to position [0, 0]
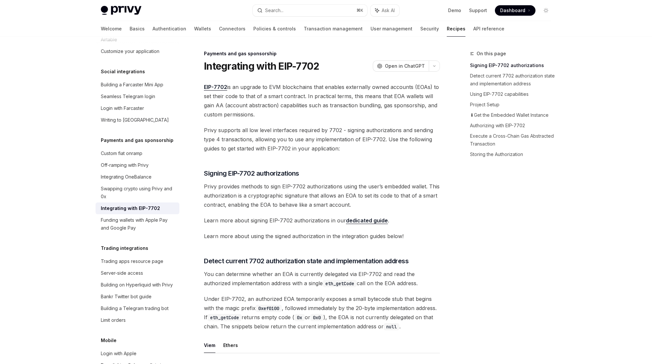
click at [299, 205] on span "Privy provides methods to sign EIP-7702 authorizations using the user’s embedde…" at bounding box center [322, 195] width 236 height 27
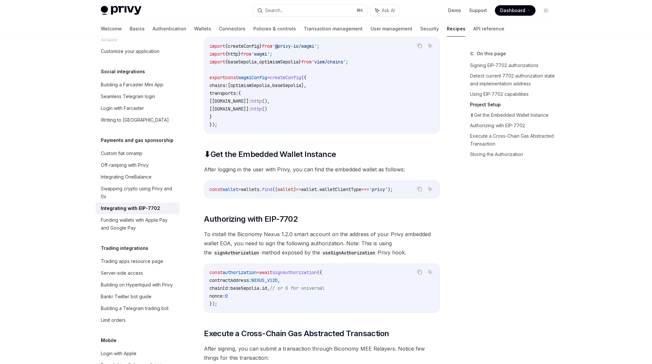
scroll to position [1126, 0]
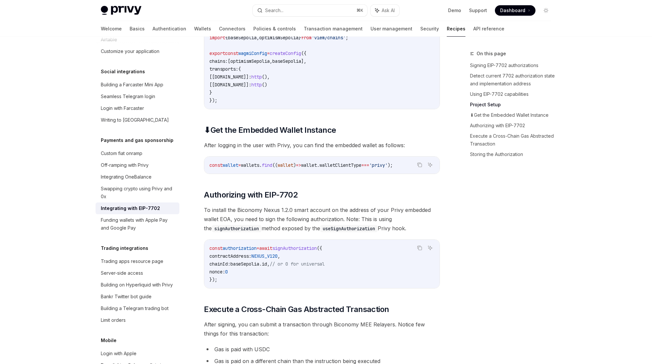
click at [299, 218] on span "To install the Biconomy Nexus 1.2.0 smart account on the address of your Privy …" at bounding box center [322, 218] width 236 height 27
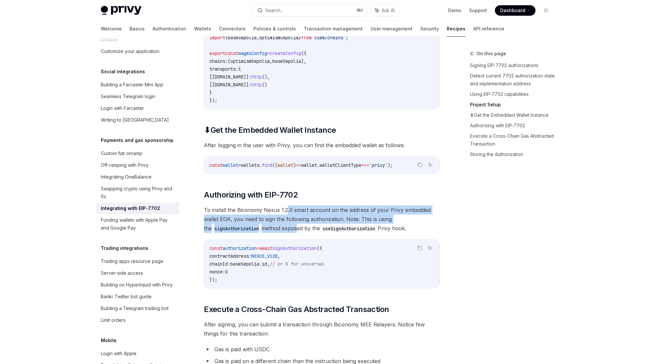
drag, startPoint x: 286, startPoint y: 220, endPoint x: 290, endPoint y: 243, distance: 23.9
click at [290, 233] on span "To install the Biconomy Nexus 1.2.0 smart account on the address of your Privy …" at bounding box center [322, 218] width 236 height 27
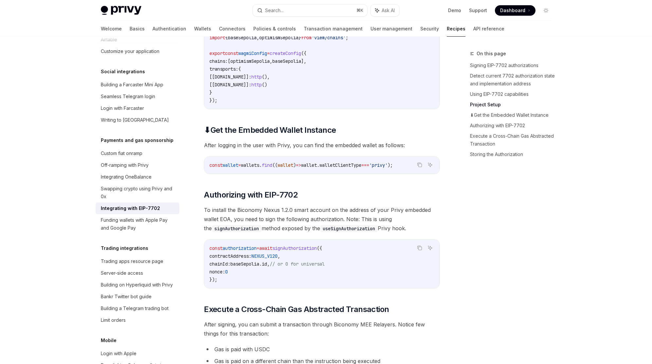
click at [291, 233] on span "To install the Biconomy Nexus 1.2.0 smart account on the address of your Privy …" at bounding box center [322, 218] width 236 height 27
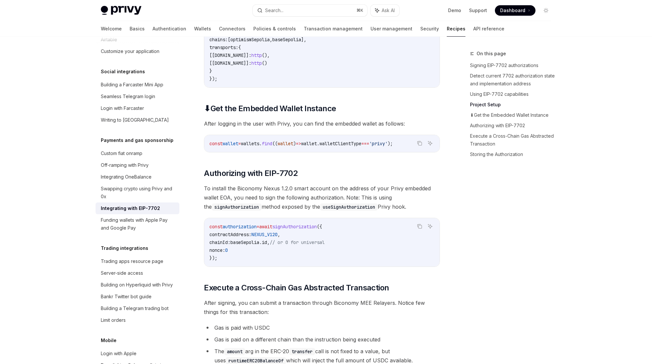
scroll to position [1152, 0]
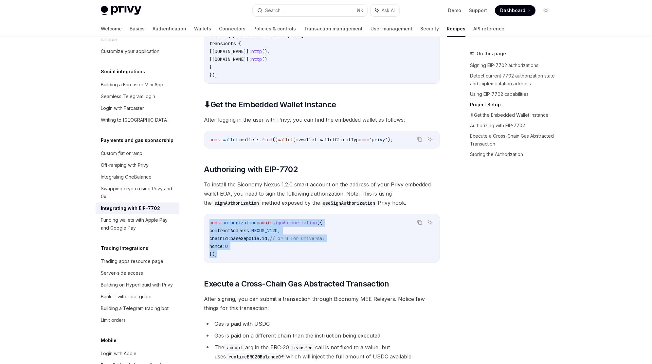
drag, startPoint x: 220, startPoint y: 267, endPoint x: 243, endPoint y: 239, distance: 35.8
click at [215, 232] on code "const authorization = await signAuthorization ({ contractAddress: NEXUS_V120 , …" at bounding box center [321, 238] width 225 height 39
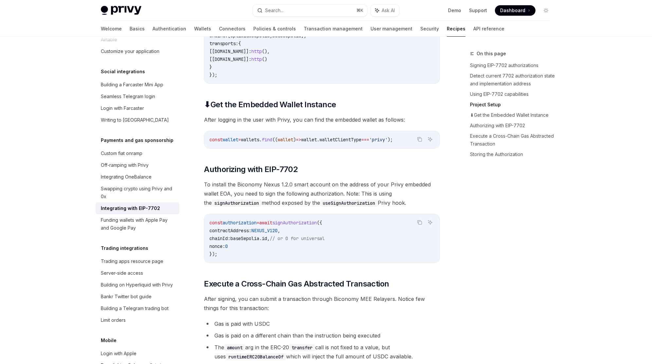
drag, startPoint x: 244, startPoint y: 240, endPoint x: 252, endPoint y: 243, distance: 8.4
click at [244, 234] on span "contractAddress:" at bounding box center [230, 231] width 42 height 6
click at [257, 245] on code "const authorization = await signAuthorization ({ contractAddress: NEXUS_V120 , …" at bounding box center [321, 238] width 225 height 39
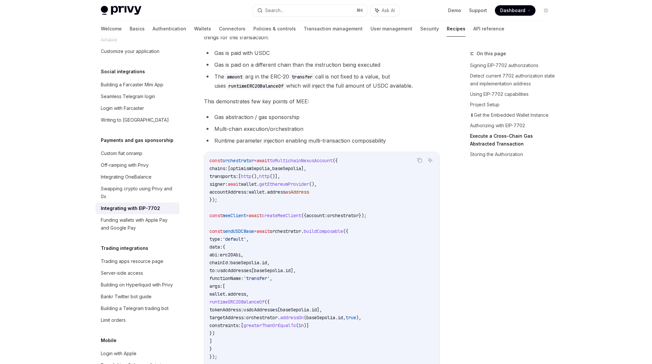
scroll to position [1423, 0]
click at [304, 184] on code "const orchestrator = await toMultichainNexusAccount ({ chains: [ optimismSepoli…" at bounding box center [321, 317] width 225 height 322
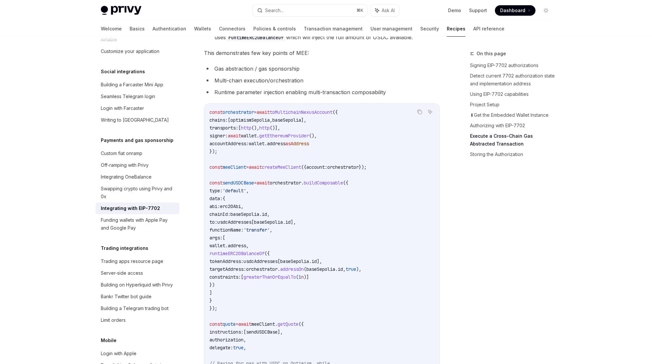
scroll to position [1485, 0]
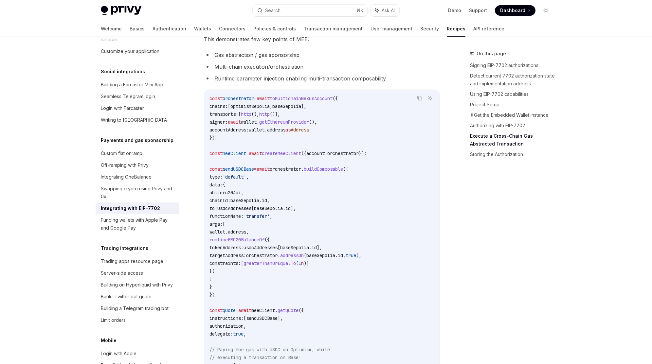
drag, startPoint x: 292, startPoint y: 151, endPoint x: 310, endPoint y: 276, distance: 126.2
click at [309, 277] on code "const orchestrator = await toMultichainNexusAccount ({ chains: [ optimismSepoli…" at bounding box center [321, 256] width 225 height 322
click at [296, 266] on span "greaterThanOrEqualTo" at bounding box center [269, 263] width 52 height 6
